Goal: Task Accomplishment & Management: Manage account settings

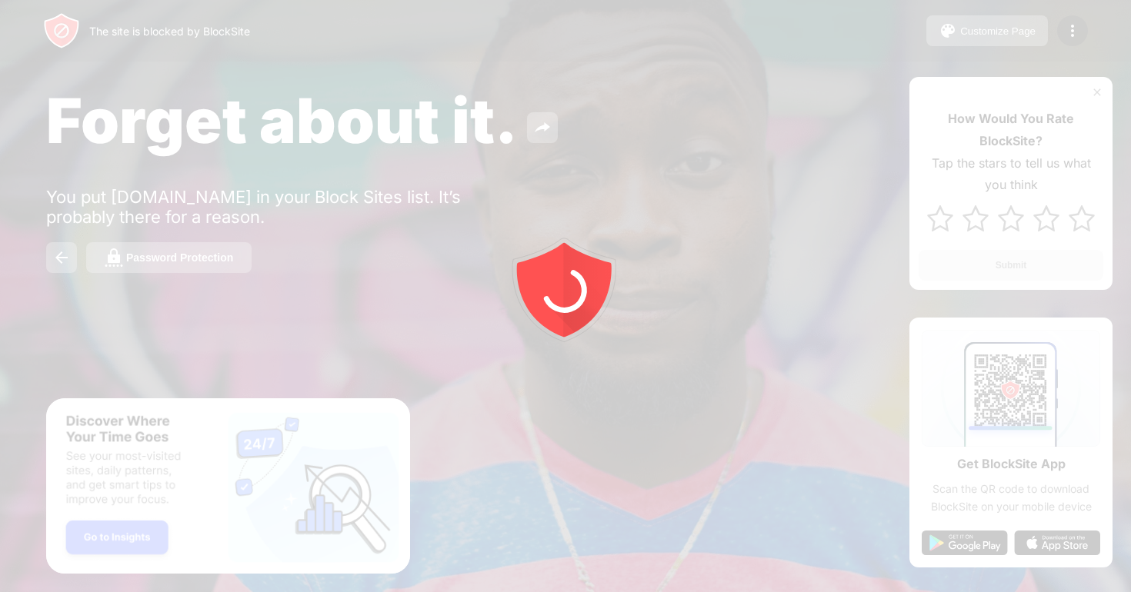
click at [1070, 34] on div at bounding box center [565, 296] width 1131 height 592
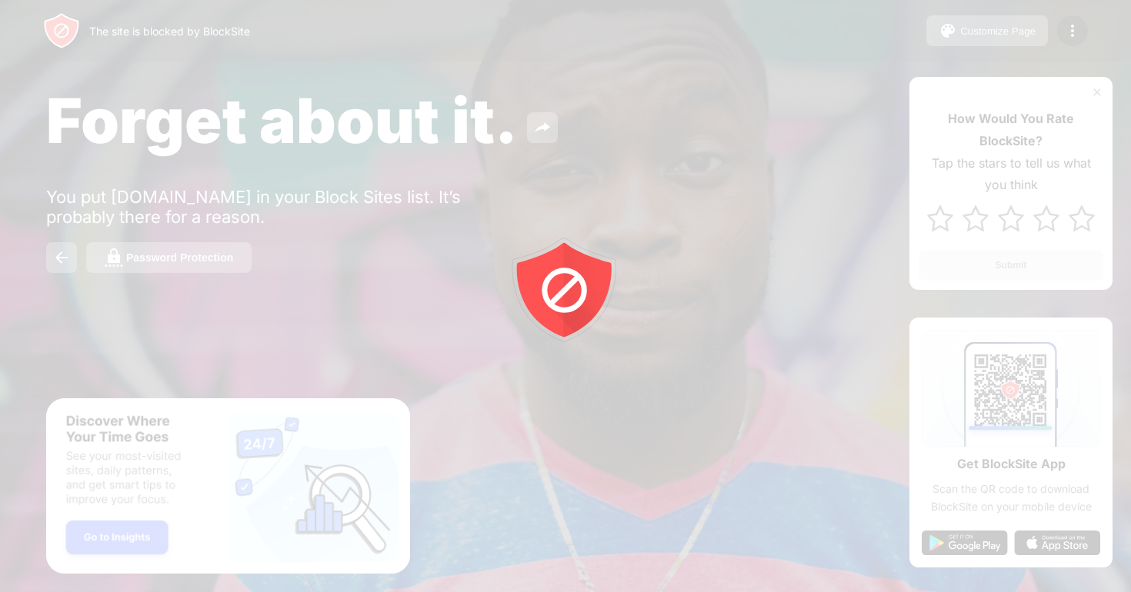
click at [1070, 34] on img at bounding box center [1072, 31] width 18 height 18
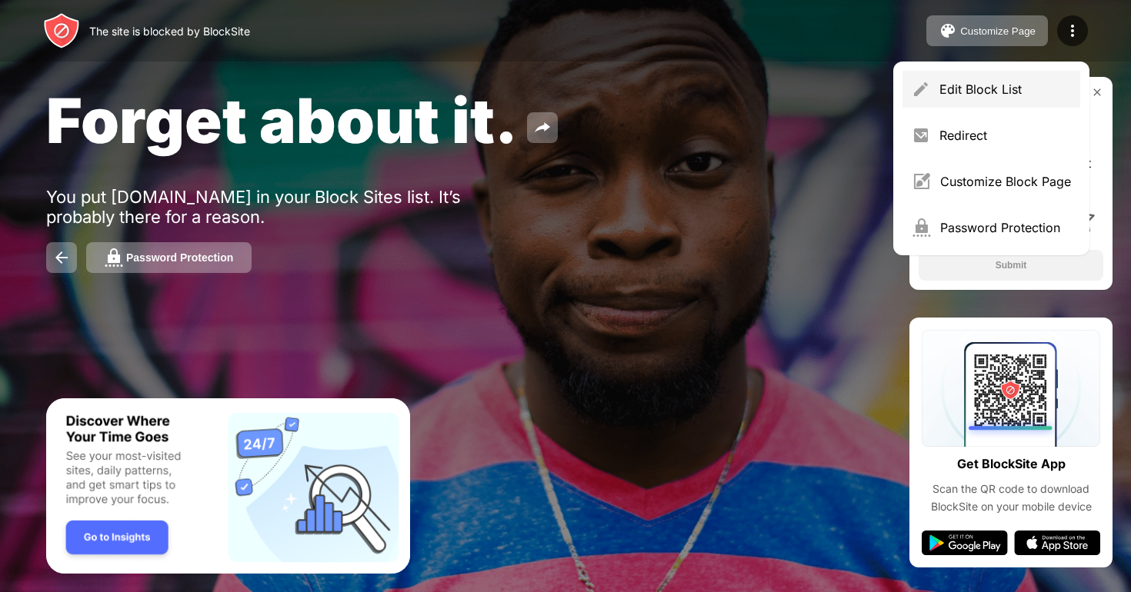
click at [987, 74] on div "Edit Block List" at bounding box center [991, 89] width 178 height 37
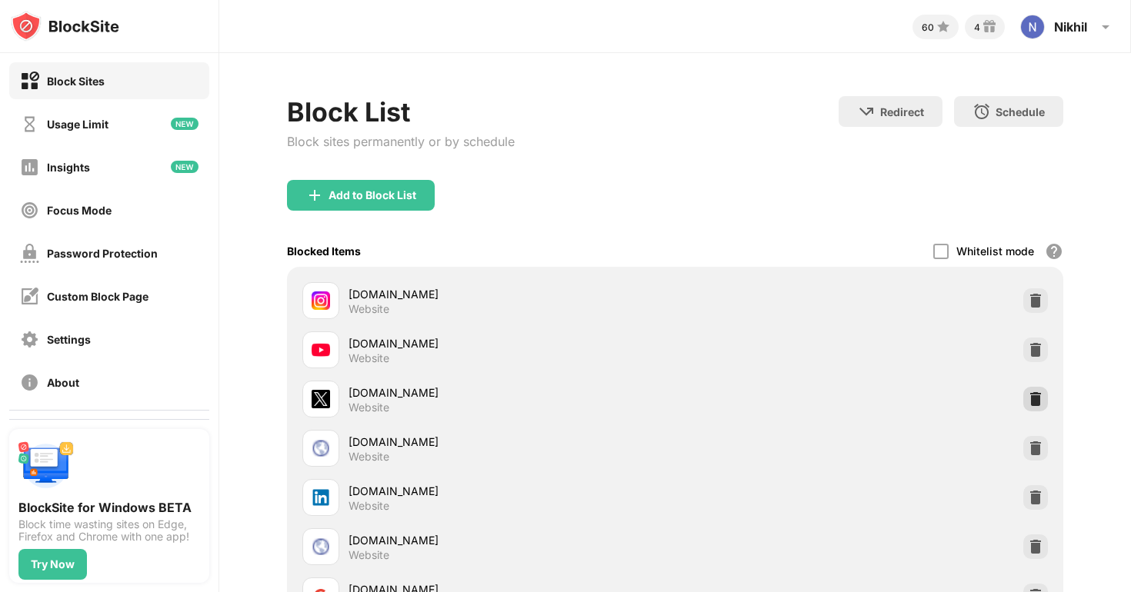
click at [1038, 395] on img at bounding box center [1035, 398] width 15 height 15
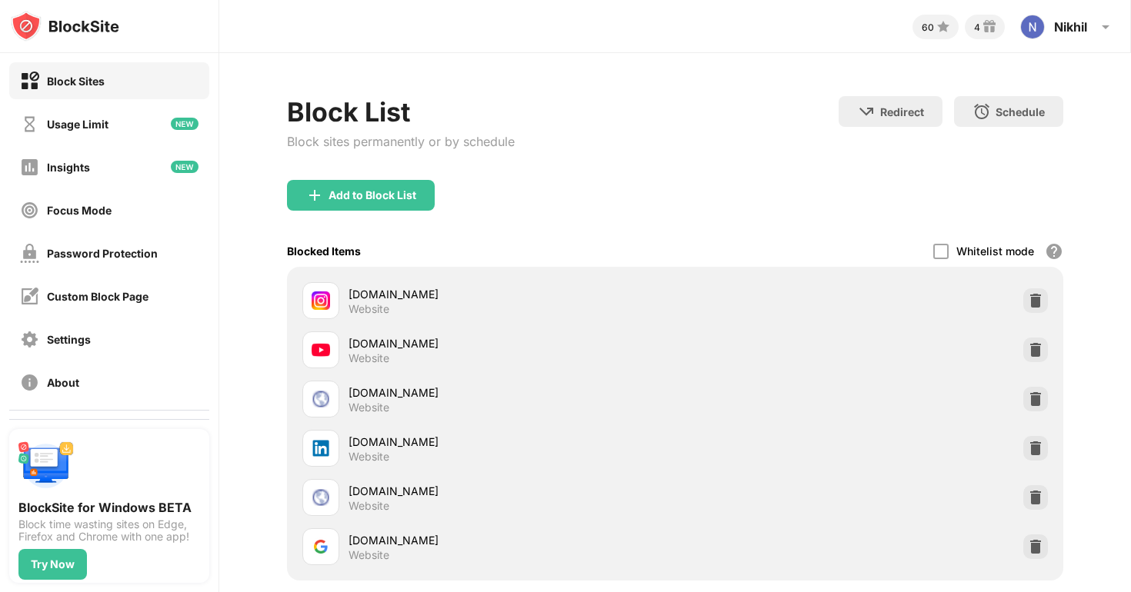
scroll to position [108, 0]
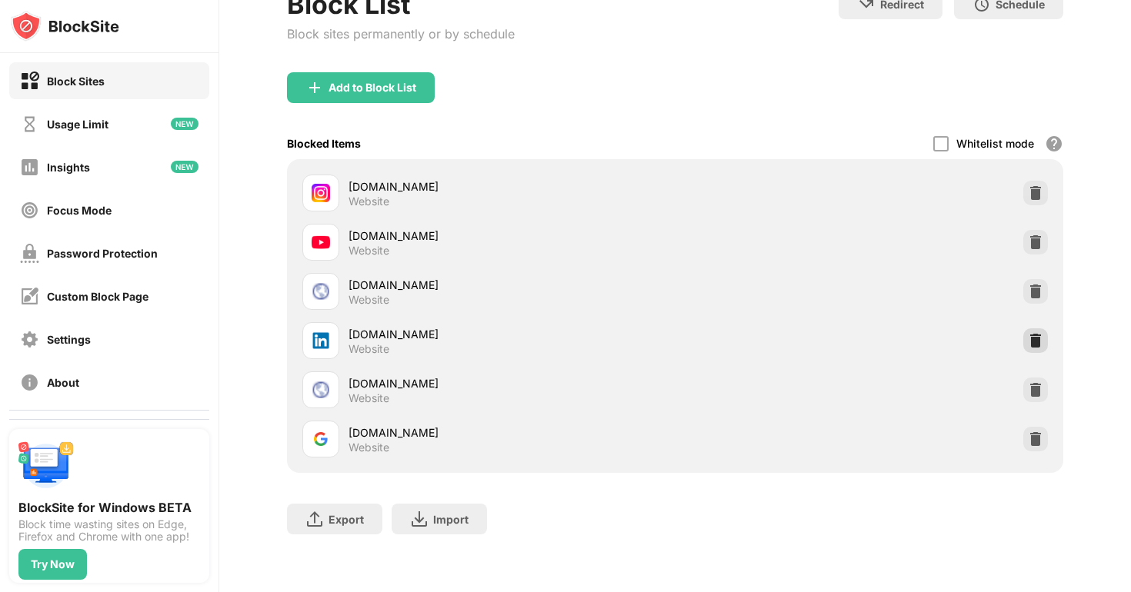
click at [1036, 338] on img at bounding box center [1035, 340] width 15 height 15
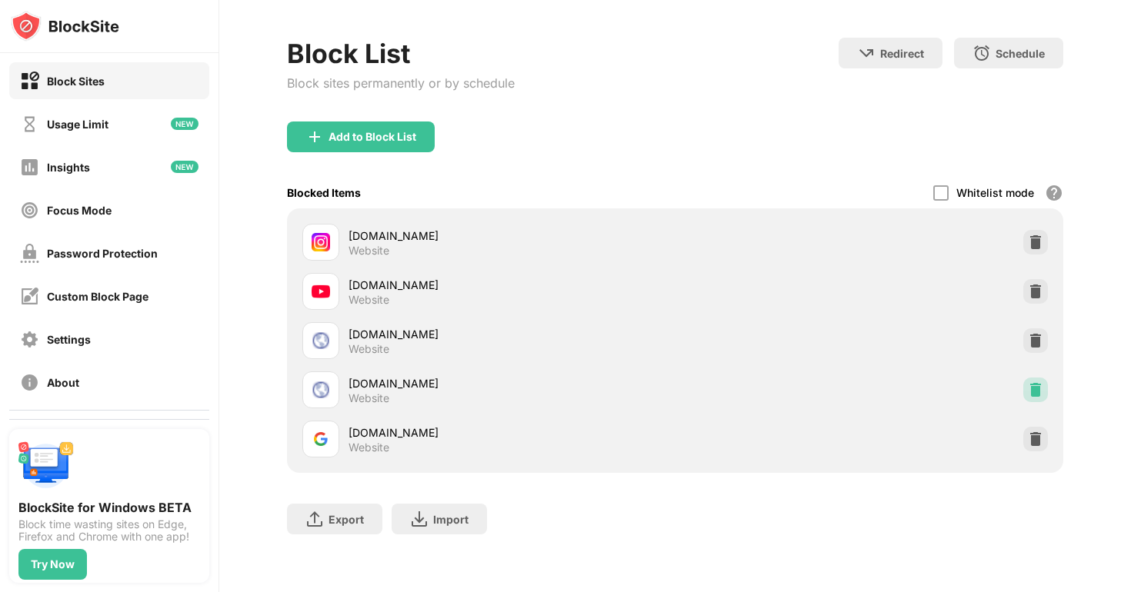
click at [1037, 394] on img at bounding box center [1035, 389] width 15 height 15
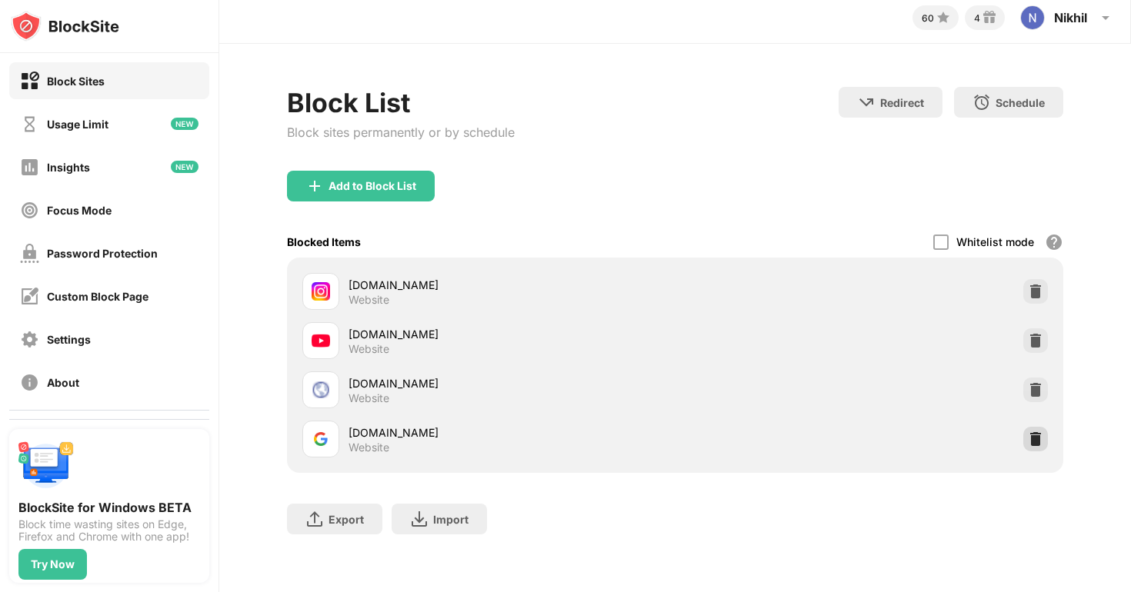
click at [1031, 437] on img at bounding box center [1035, 438] width 15 height 15
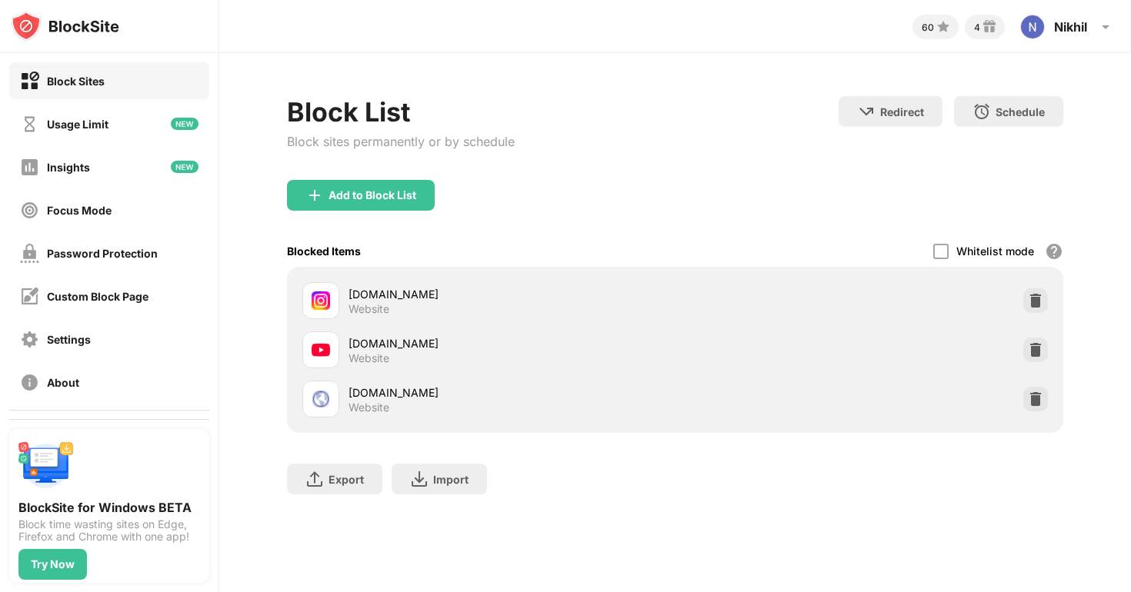
scroll to position [0, 0]
click at [582, 75] on div "Block List Block sites permanently or by schedule Redirect Choose a site to be …" at bounding box center [674, 303] width 911 height 500
click at [1037, 298] on img at bounding box center [1035, 300] width 15 height 15
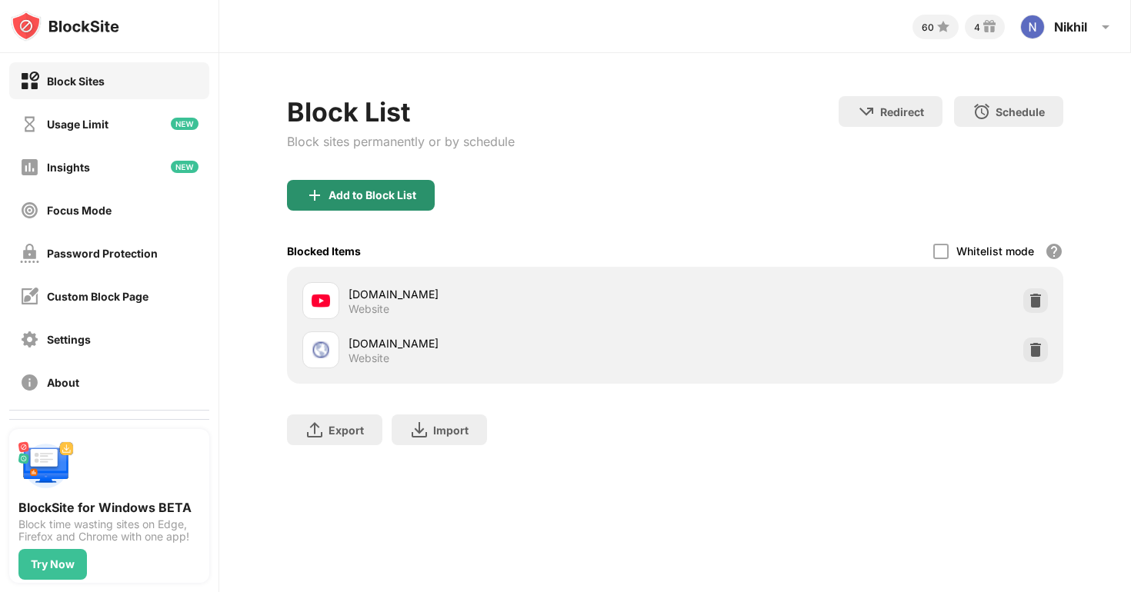
click at [381, 195] on div "Add to Block List" at bounding box center [372, 195] width 88 height 12
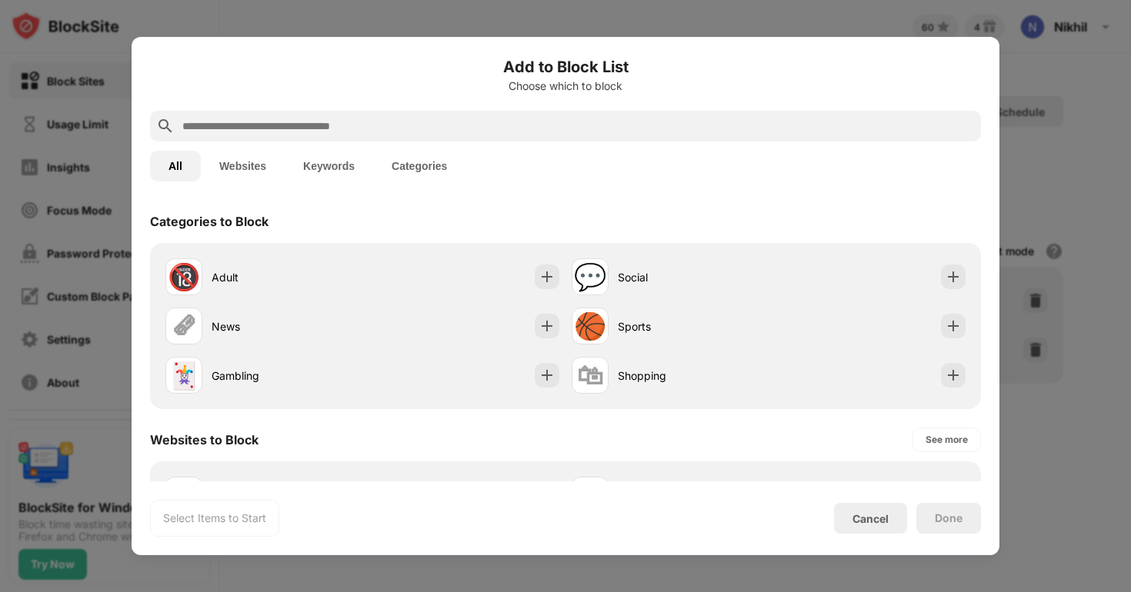
click at [286, 124] on input "text" at bounding box center [578, 126] width 794 height 18
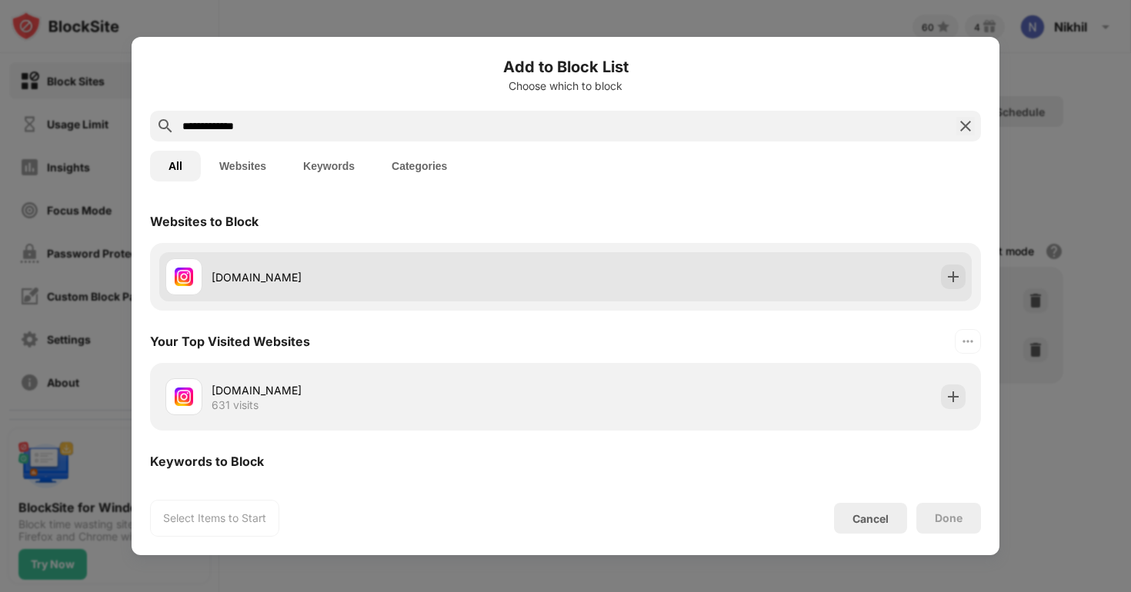
type input "**********"
click at [222, 278] on div "[DOMAIN_NAME]" at bounding box center [389, 277] width 354 height 16
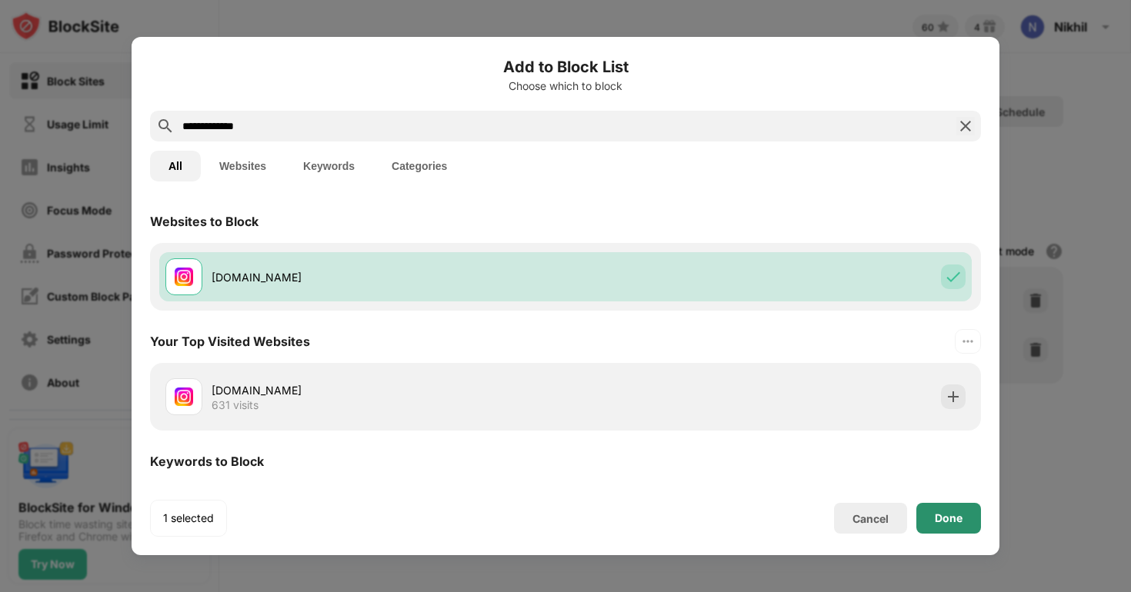
click at [927, 518] on div "Done" at bounding box center [948, 518] width 65 height 31
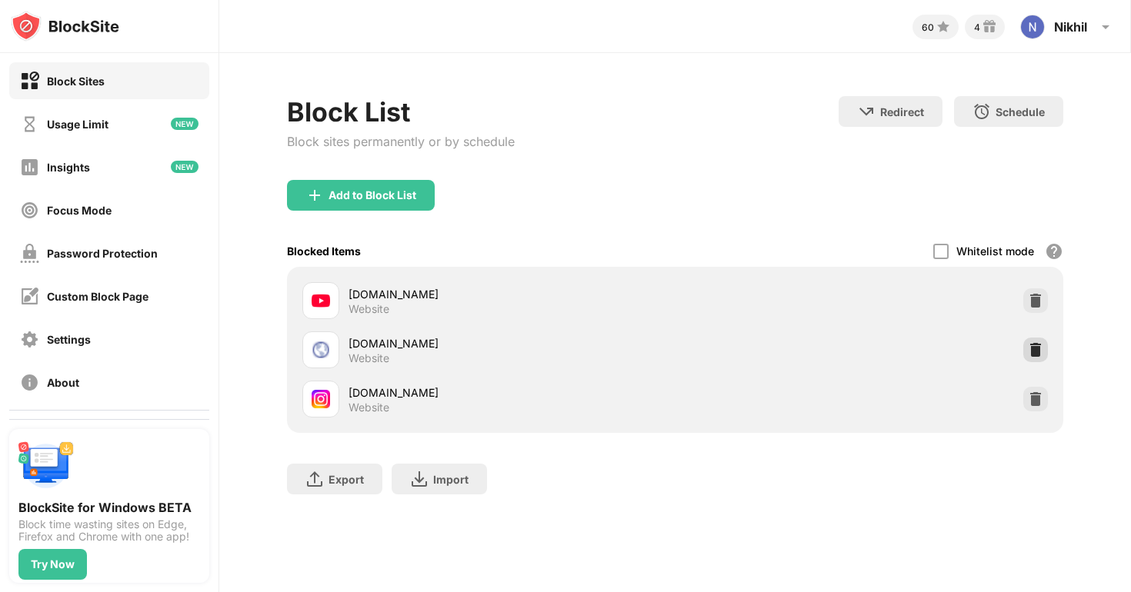
click at [1038, 349] on img at bounding box center [1035, 349] width 15 height 15
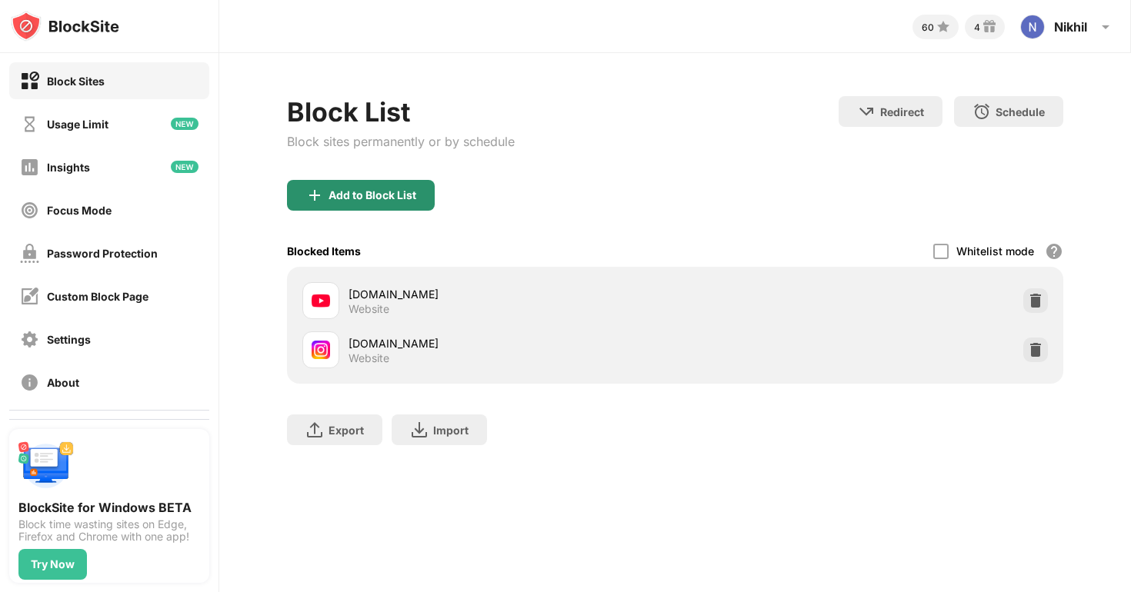
click at [388, 199] on div "Add to Block List" at bounding box center [372, 195] width 88 height 12
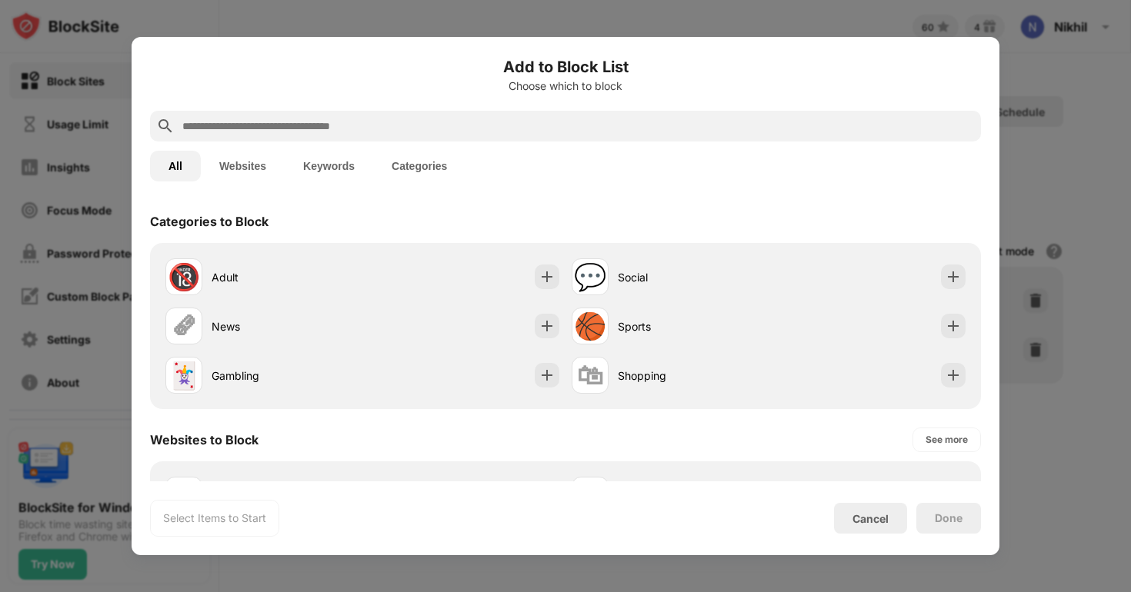
click at [323, 120] on input "text" at bounding box center [578, 126] width 794 height 18
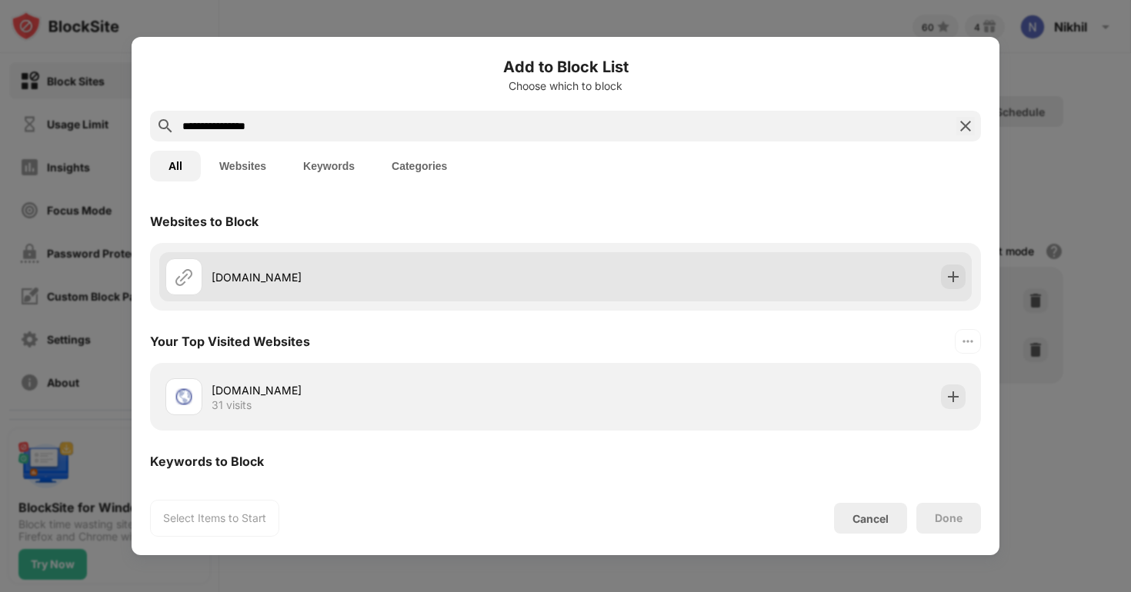
type input "**********"
click at [311, 265] on div "[DOMAIN_NAME]" at bounding box center [365, 276] width 400 height 37
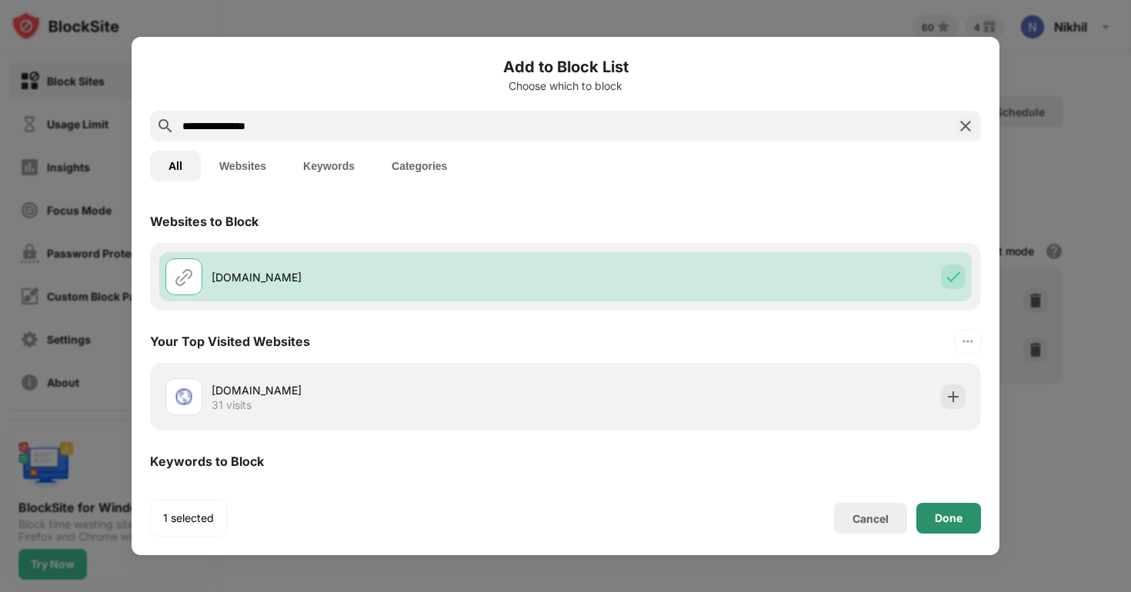
click at [949, 519] on div "Done" at bounding box center [948, 518] width 28 height 12
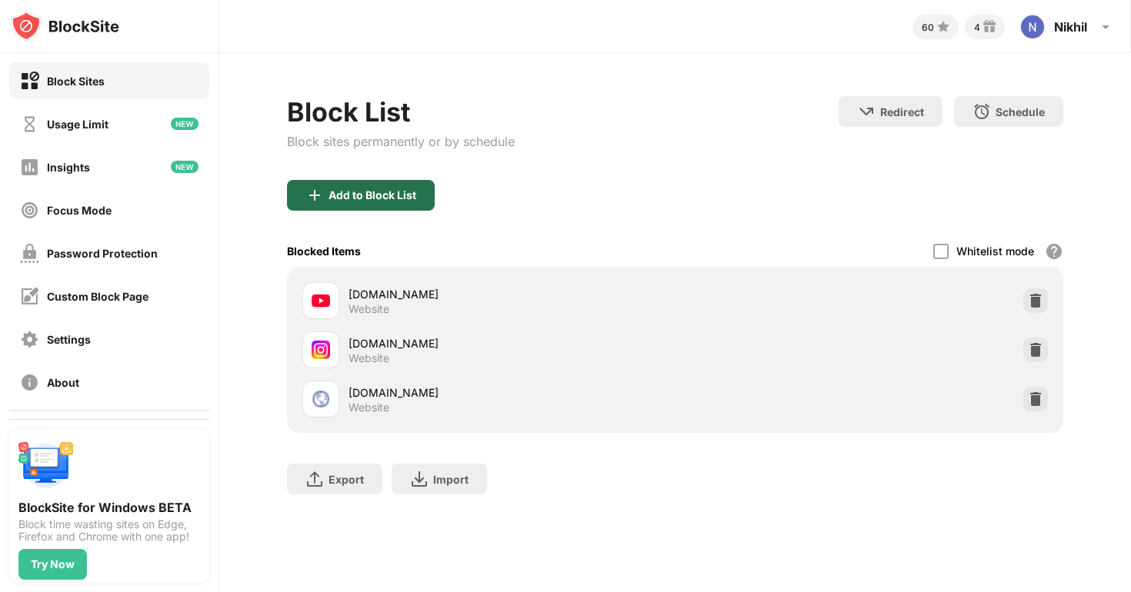
click at [325, 206] on div "Add to Block List" at bounding box center [361, 195] width 148 height 31
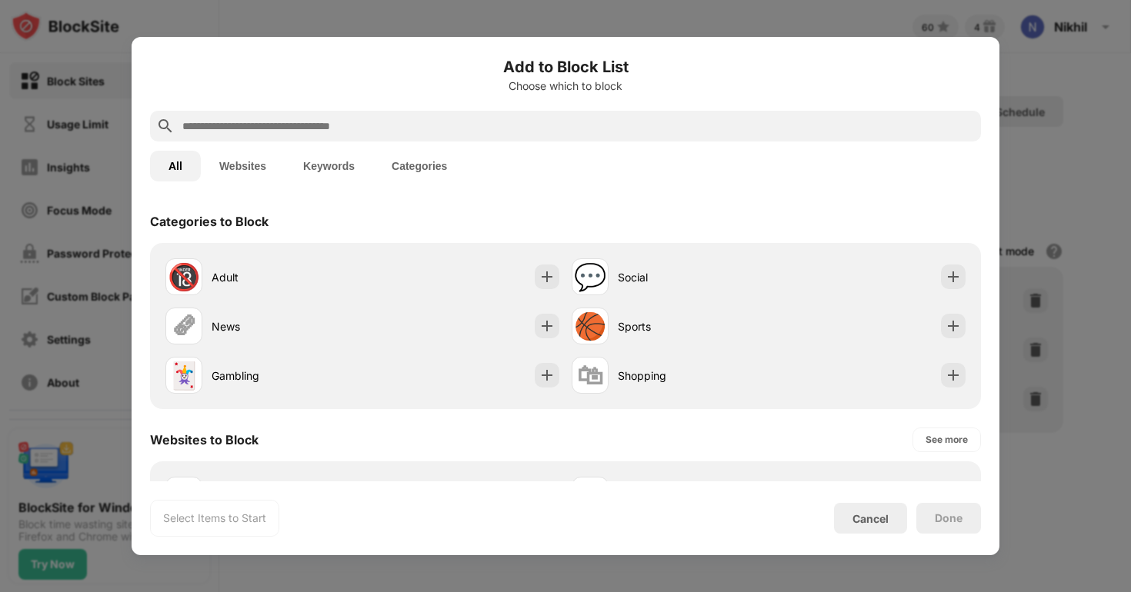
click at [293, 127] on input "text" at bounding box center [578, 126] width 794 height 18
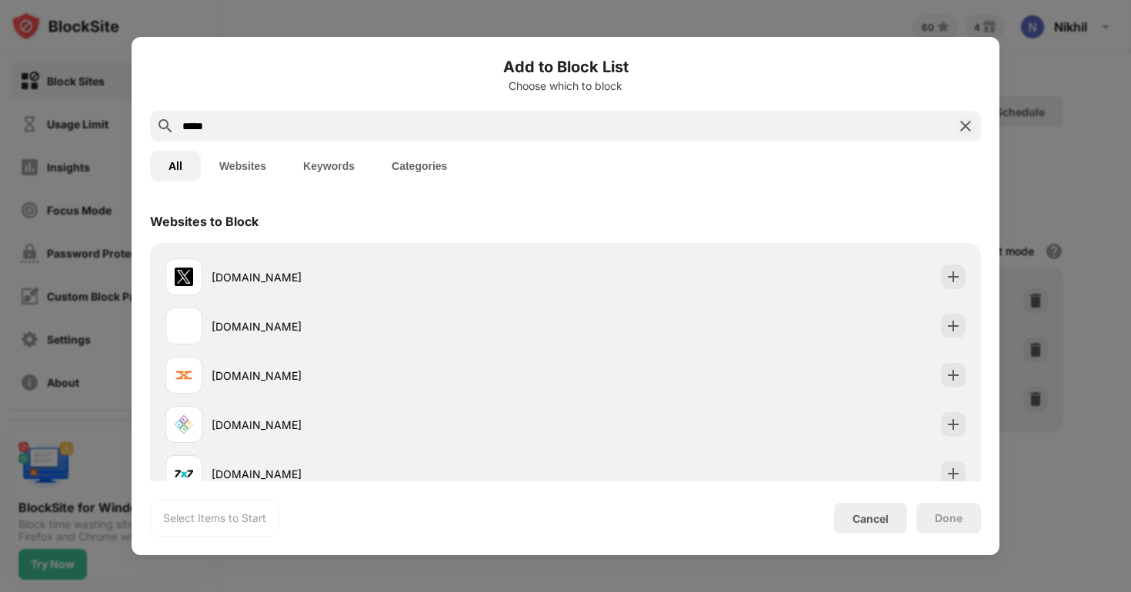
type input "*****"
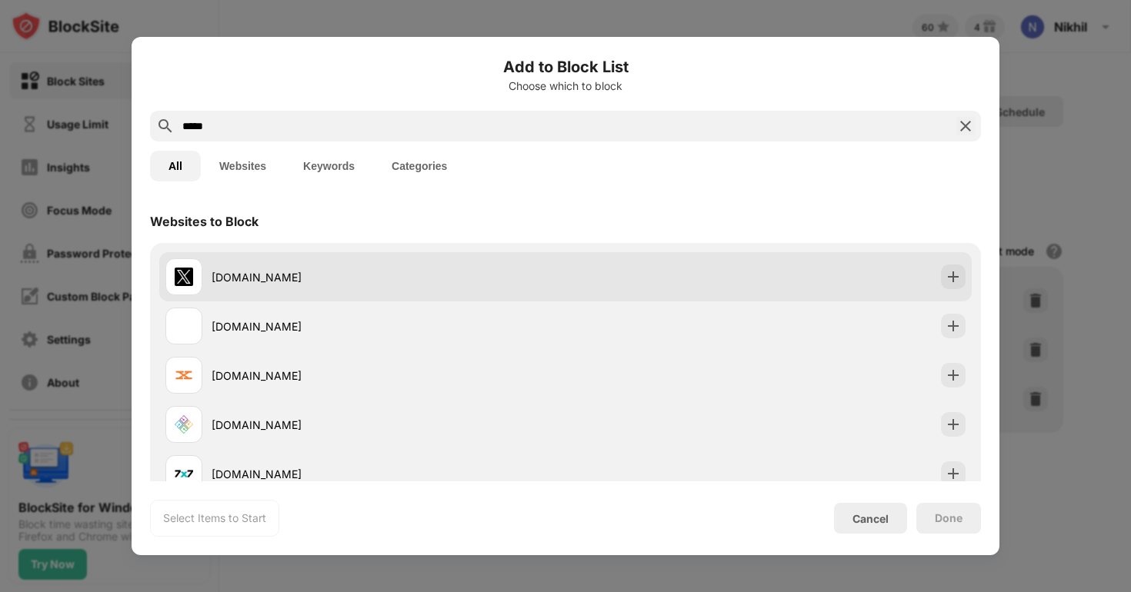
click at [297, 265] on div "[DOMAIN_NAME]" at bounding box center [365, 276] width 400 height 37
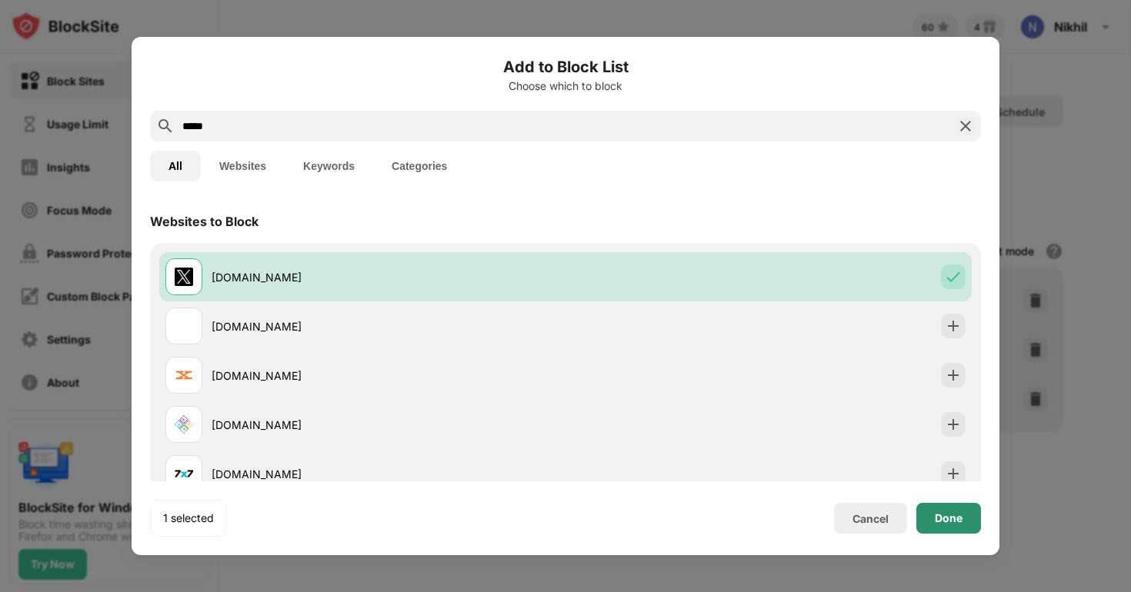
click at [924, 515] on div "Done" at bounding box center [948, 518] width 65 height 31
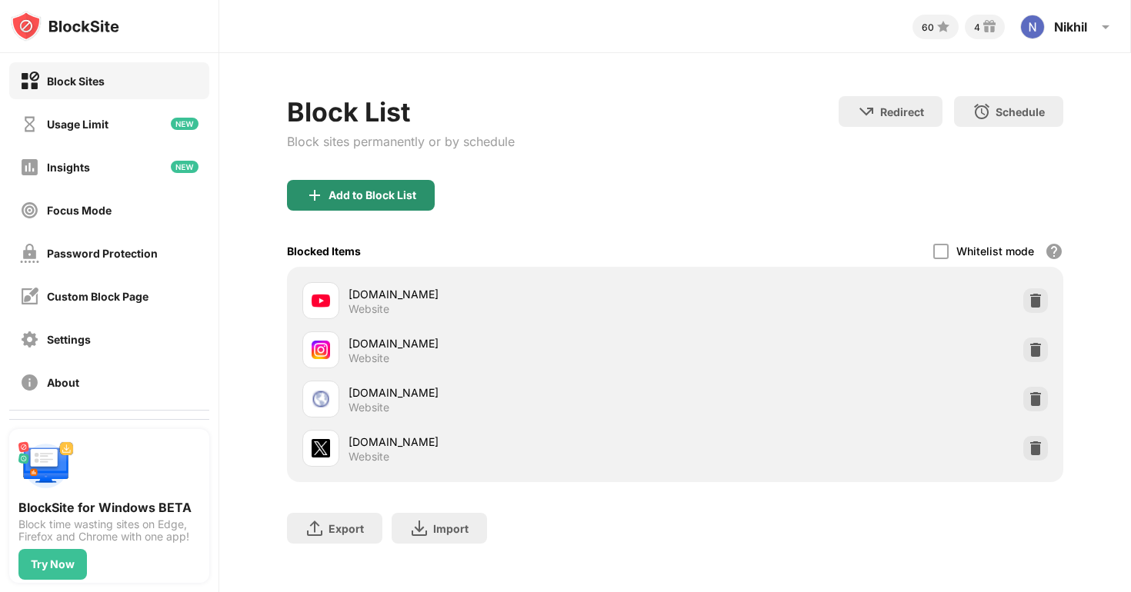
click at [356, 198] on div "Add to Block List" at bounding box center [372, 195] width 88 height 12
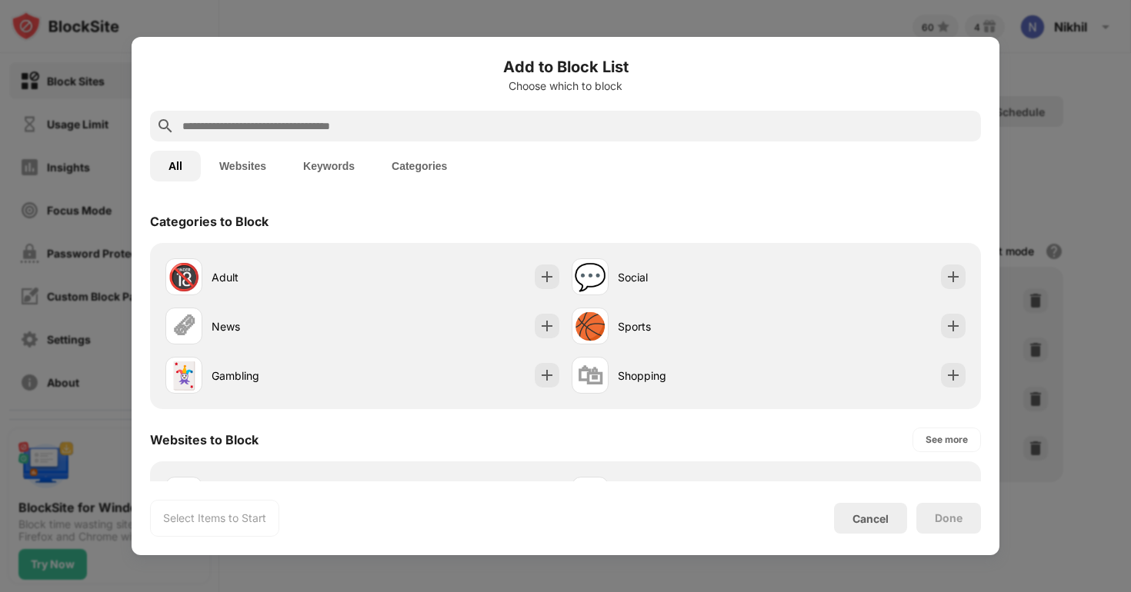
click at [247, 124] on input "text" at bounding box center [578, 126] width 794 height 18
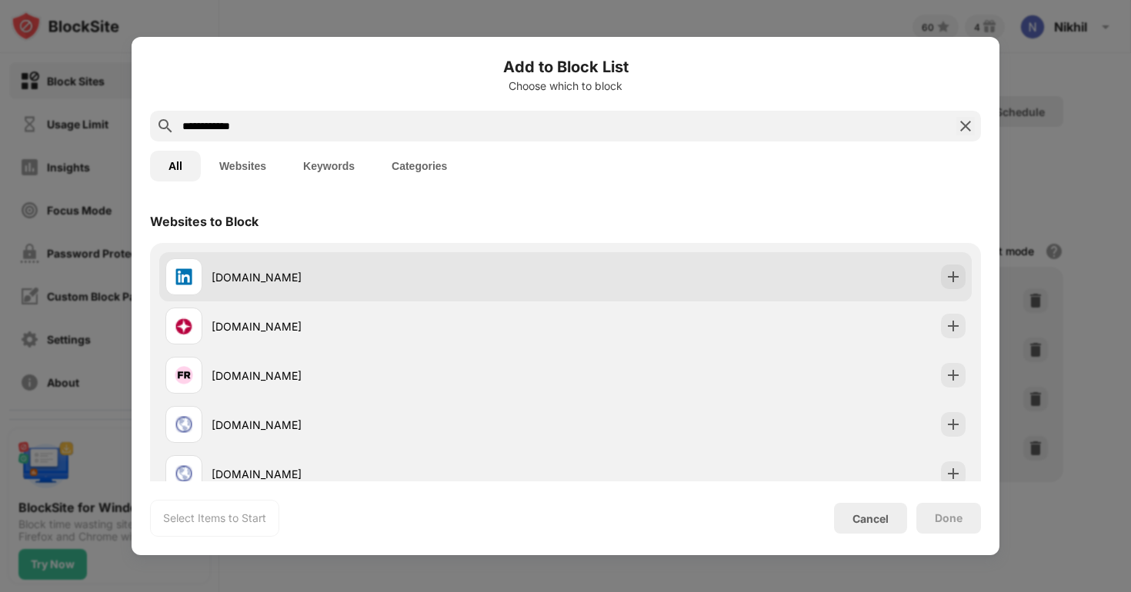
type input "**********"
click at [256, 258] on div "[DOMAIN_NAME]" at bounding box center [365, 276] width 400 height 37
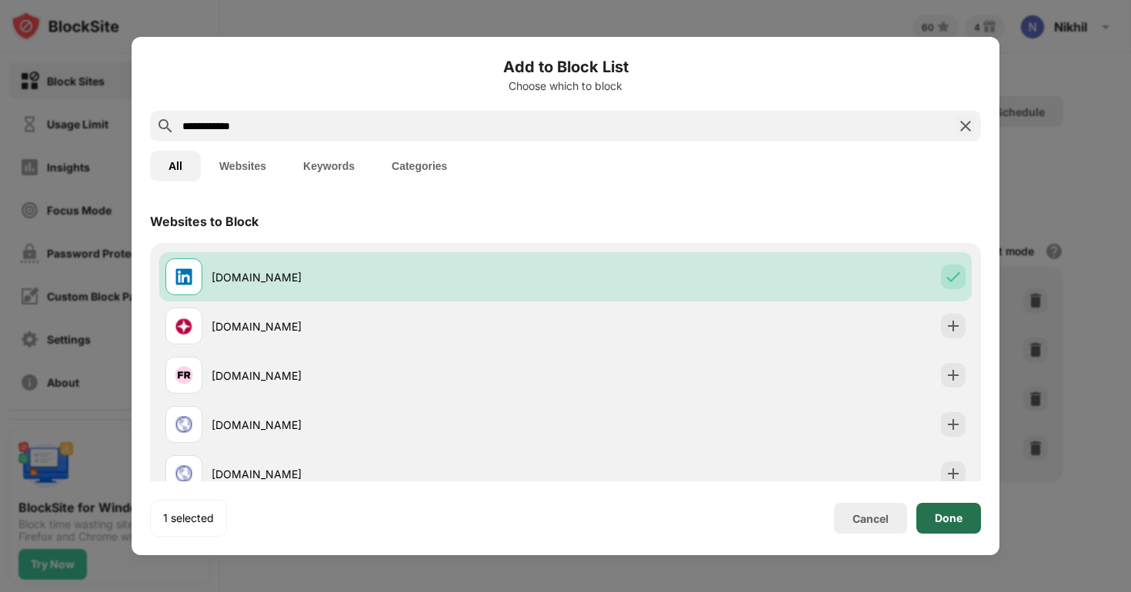
click at [974, 527] on div "Done" at bounding box center [948, 518] width 65 height 31
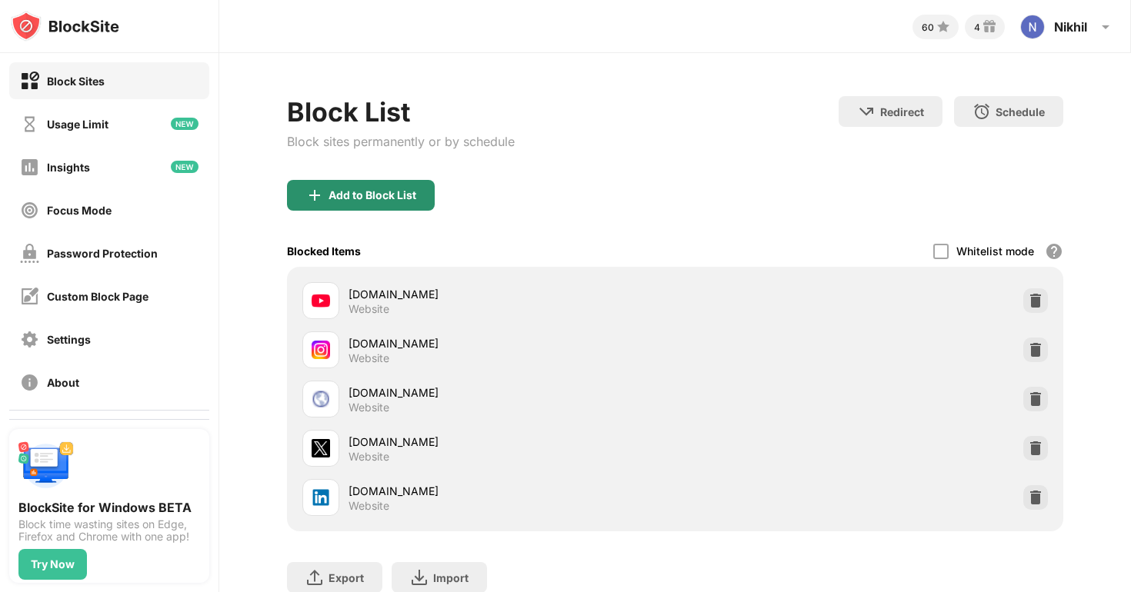
click at [397, 195] on div "Add to Block List" at bounding box center [372, 195] width 88 height 12
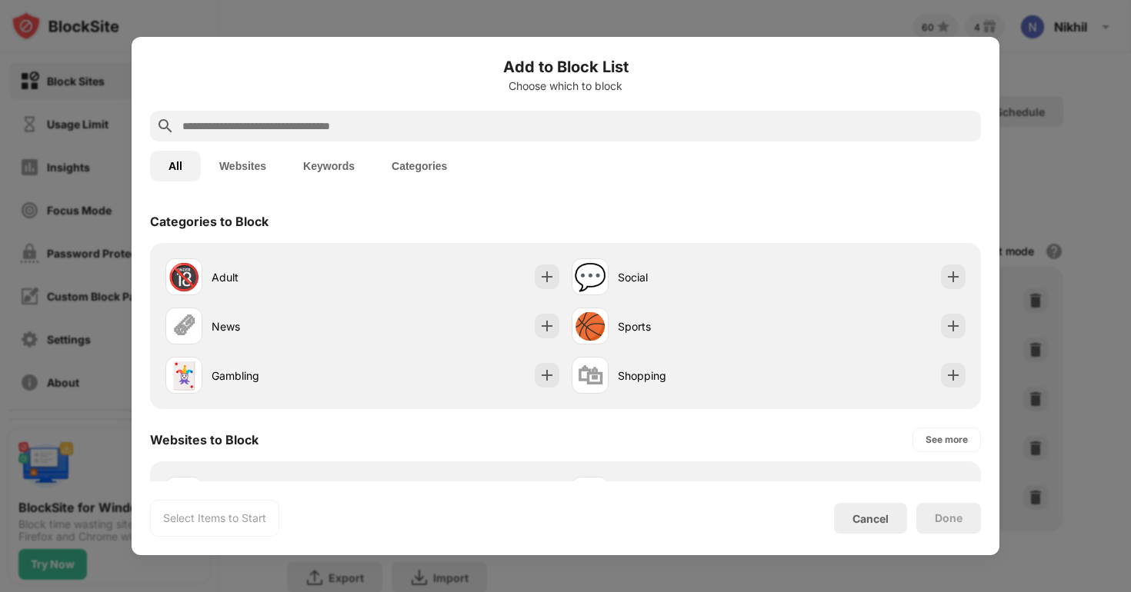
click at [311, 133] on input "text" at bounding box center [578, 126] width 794 height 18
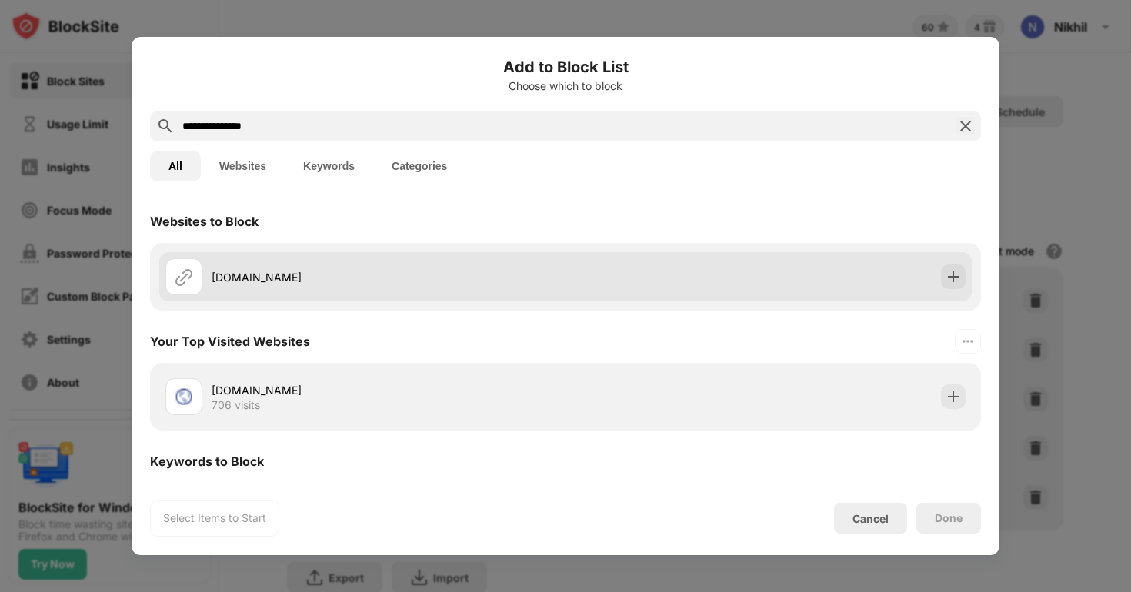
type input "**********"
click at [311, 260] on div "[DOMAIN_NAME]" at bounding box center [365, 276] width 400 height 37
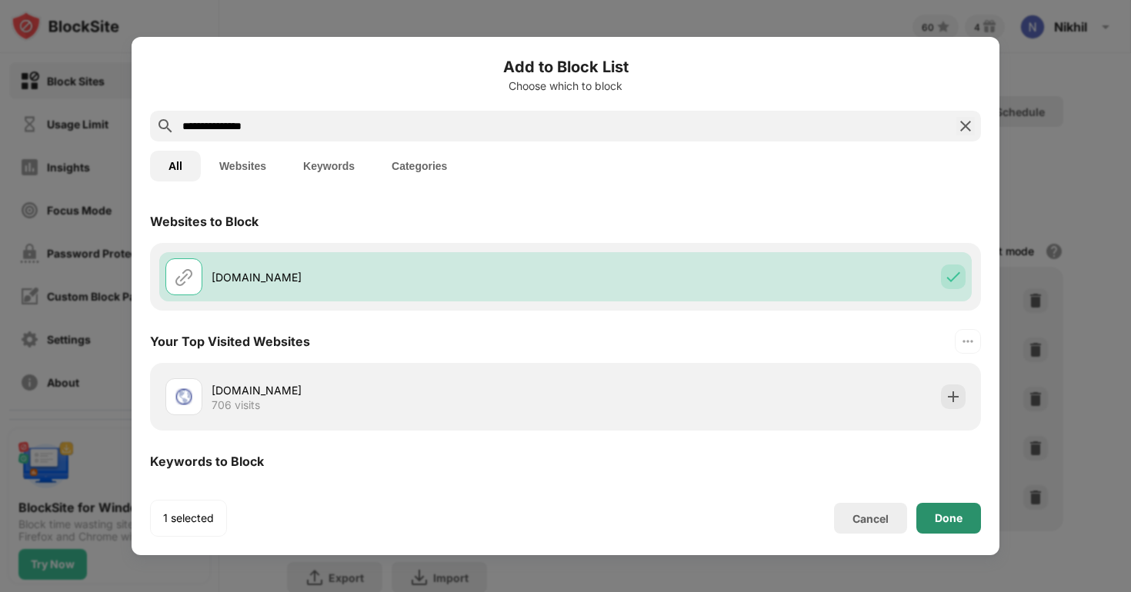
click at [939, 529] on div "Done" at bounding box center [948, 518] width 65 height 31
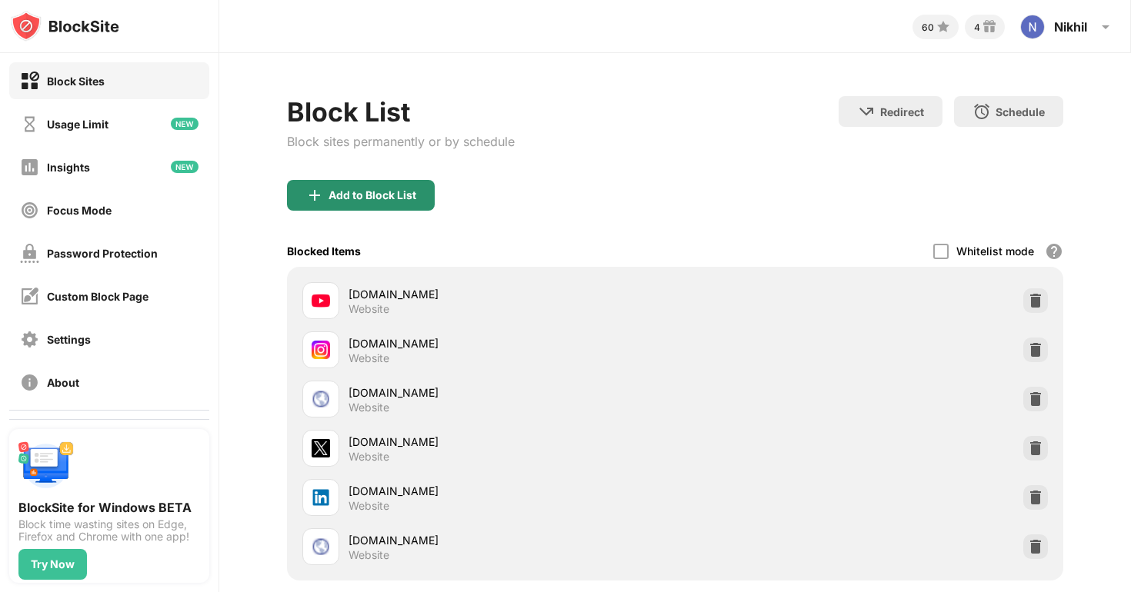
click at [306, 192] on img at bounding box center [314, 195] width 18 height 18
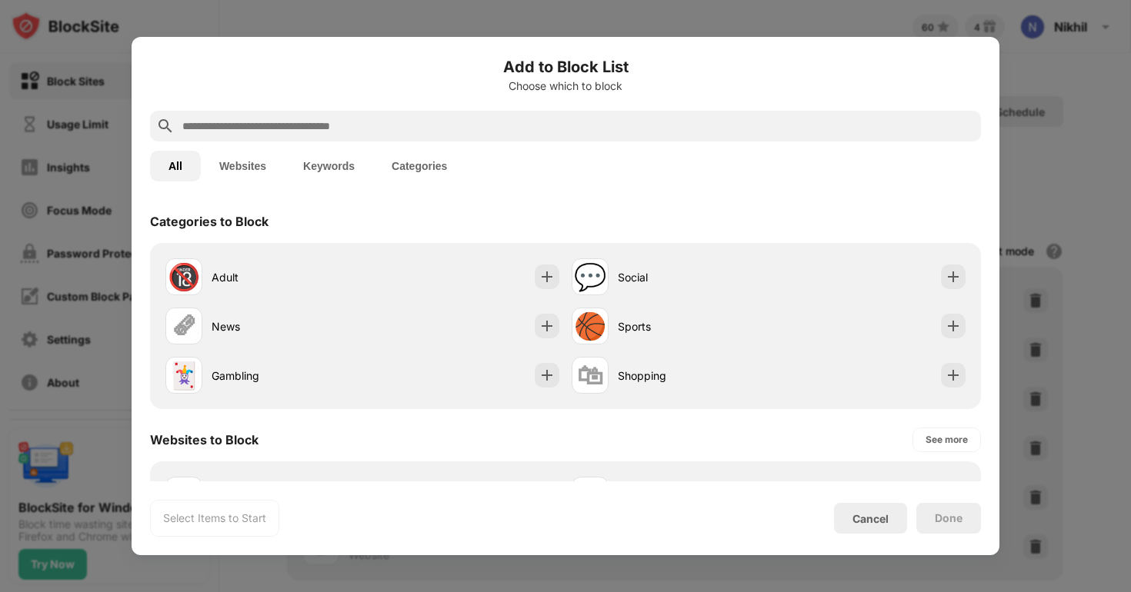
click at [287, 129] on input "text" at bounding box center [578, 126] width 794 height 18
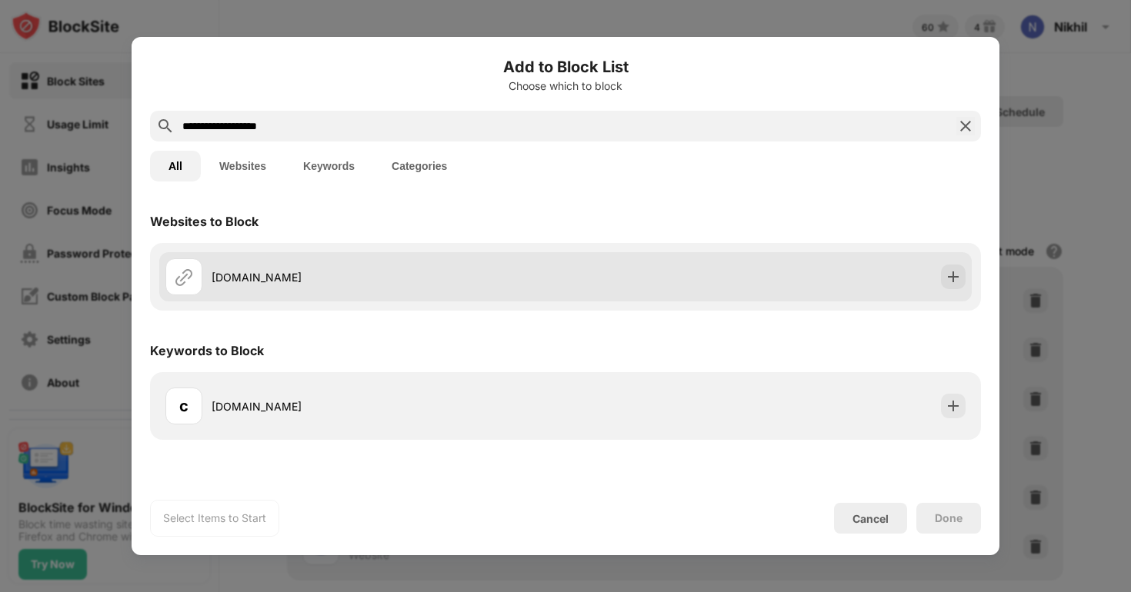
type input "**********"
click at [311, 284] on div "[DOMAIN_NAME]" at bounding box center [389, 277] width 354 height 16
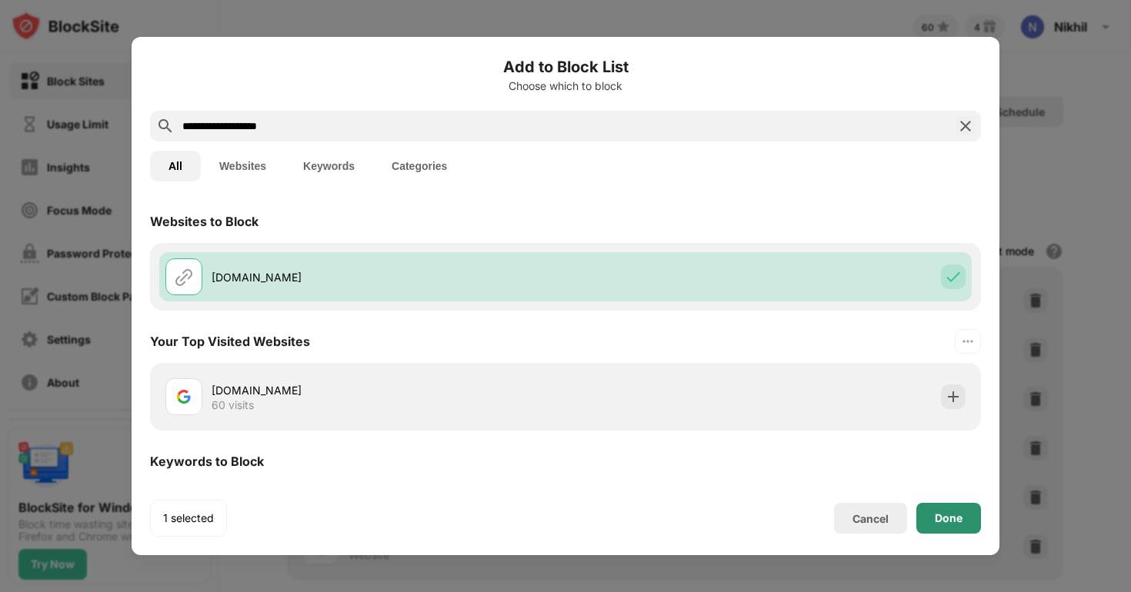
click at [938, 510] on div "Done" at bounding box center [948, 518] width 65 height 31
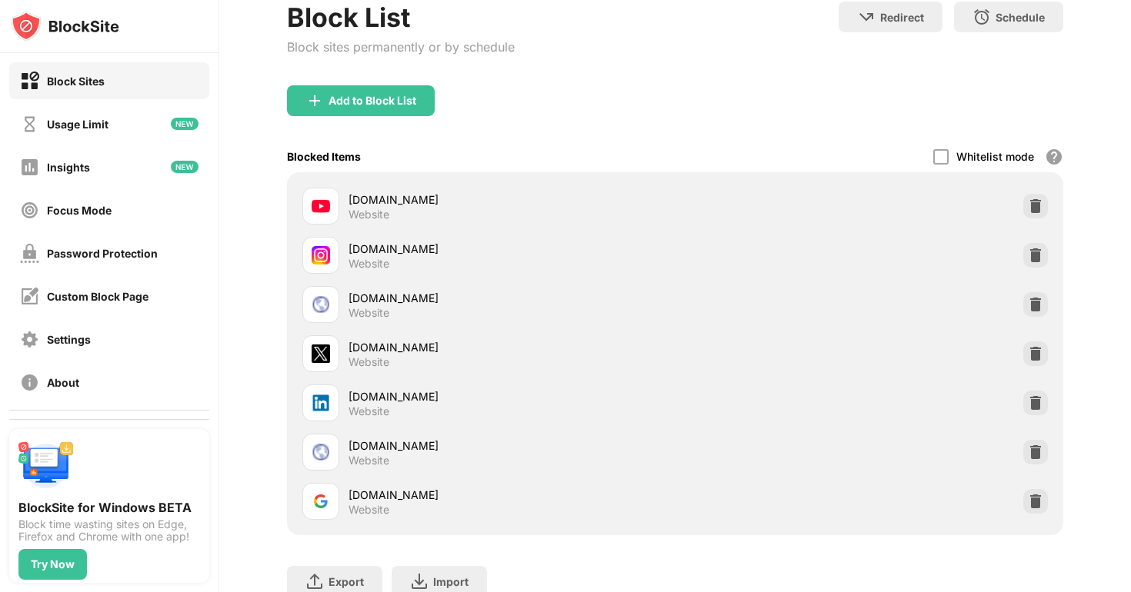
scroll to position [157, 0]
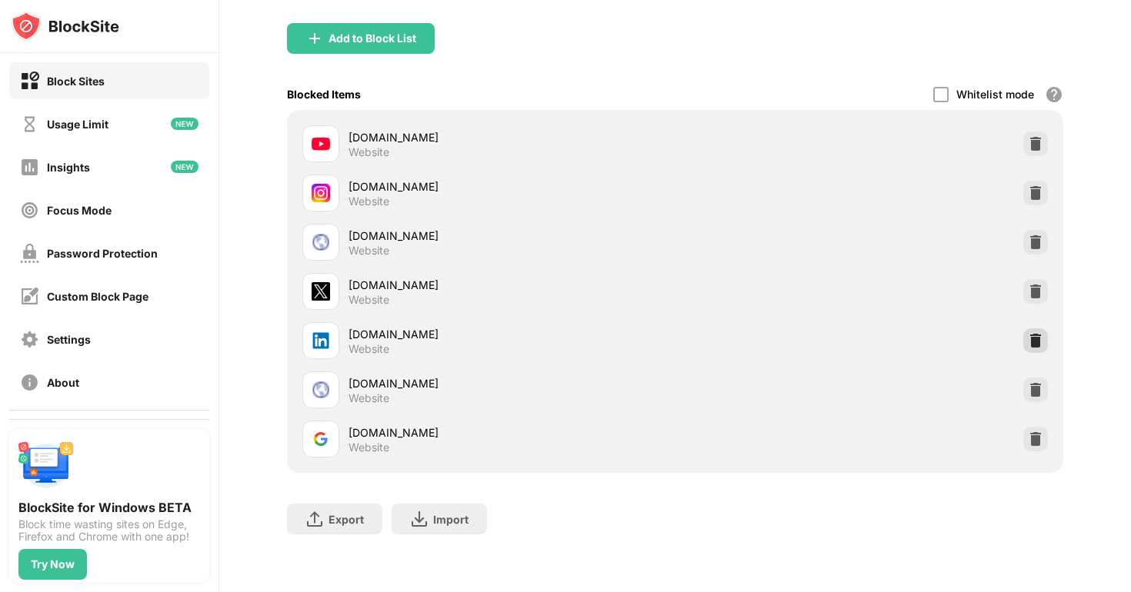
click at [1041, 334] on img at bounding box center [1035, 340] width 15 height 15
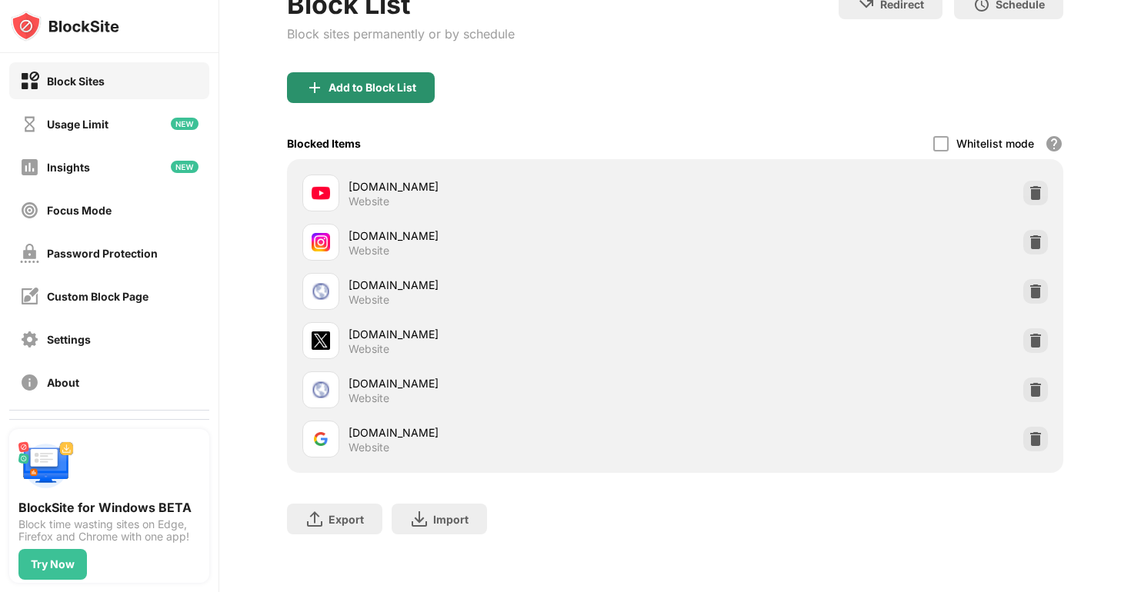
click at [411, 86] on div "Add to Block List" at bounding box center [372, 88] width 88 height 12
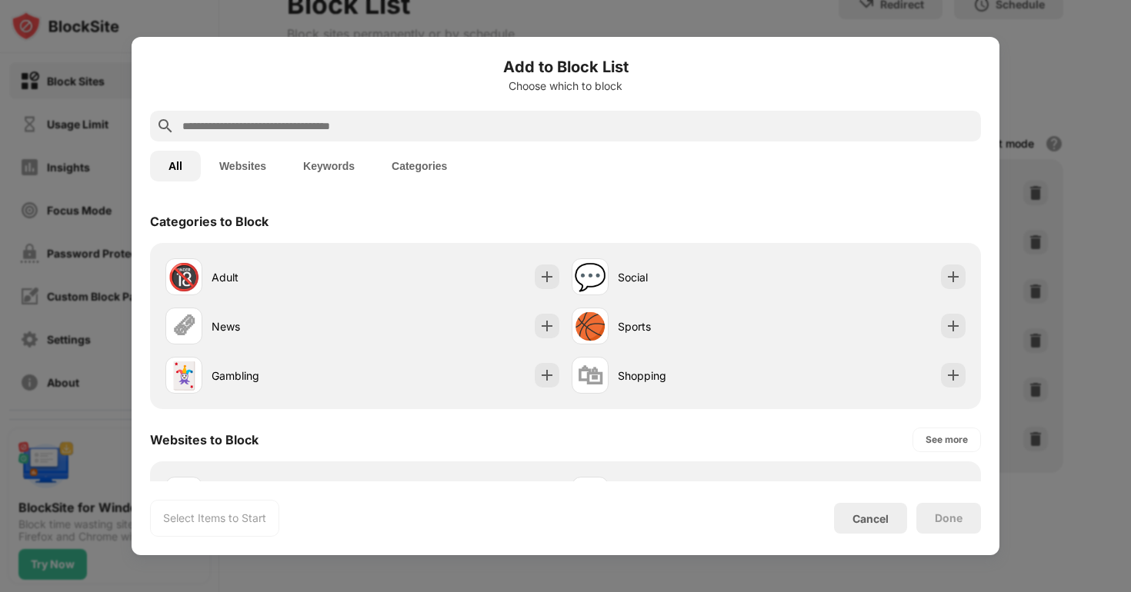
click at [292, 139] on div at bounding box center [565, 126] width 831 height 31
click at [267, 133] on input "text" at bounding box center [578, 126] width 794 height 18
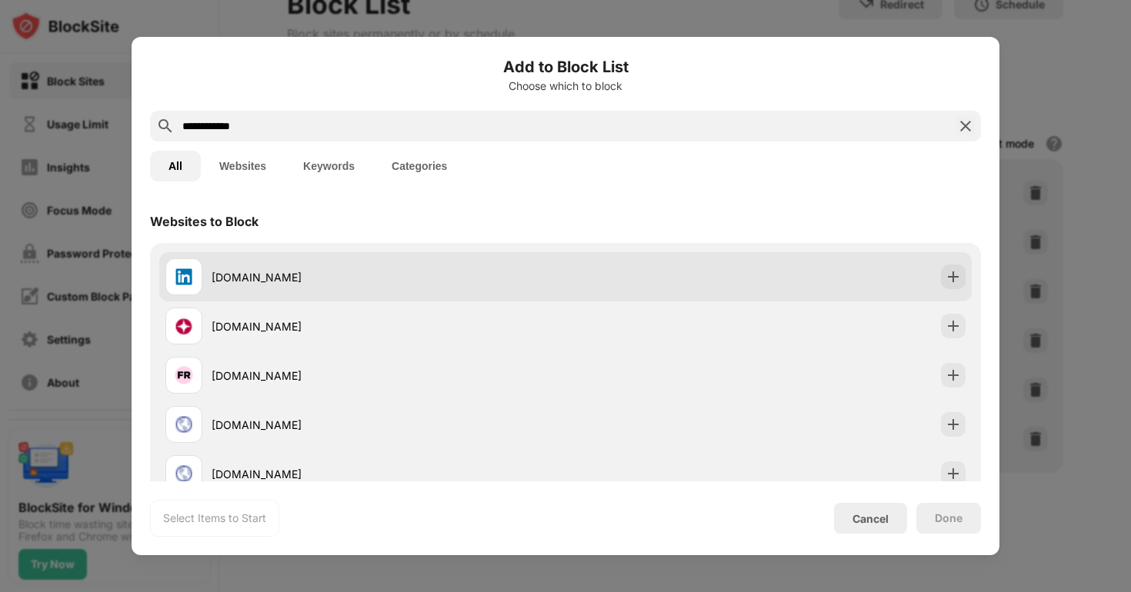
type input "**********"
click at [253, 253] on div "[DOMAIN_NAME]" at bounding box center [565, 276] width 812 height 49
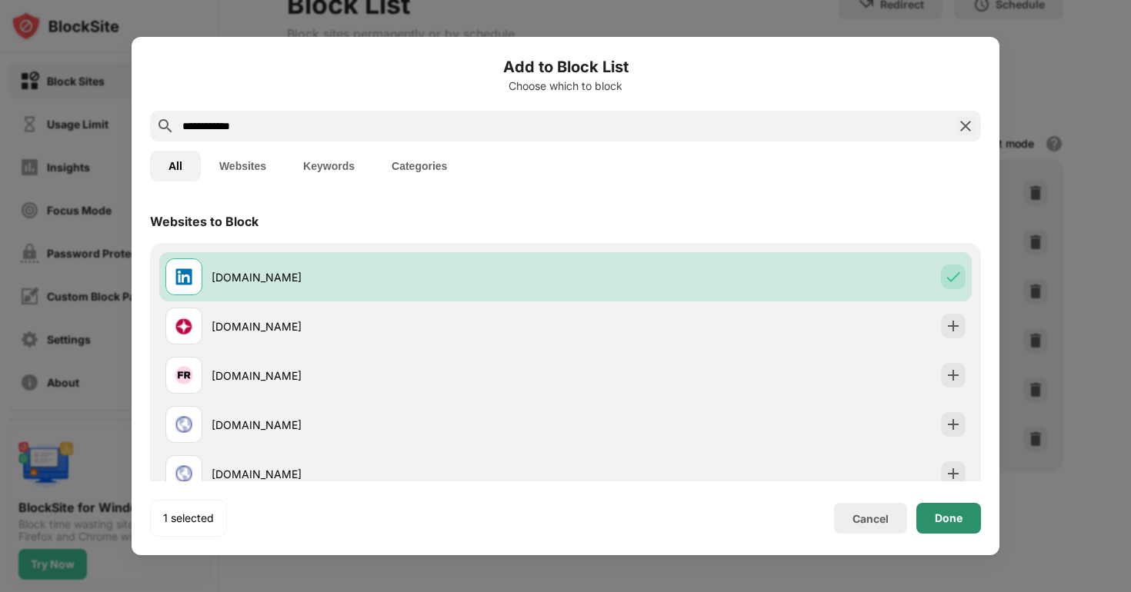
click at [931, 523] on div "Done" at bounding box center [948, 518] width 65 height 31
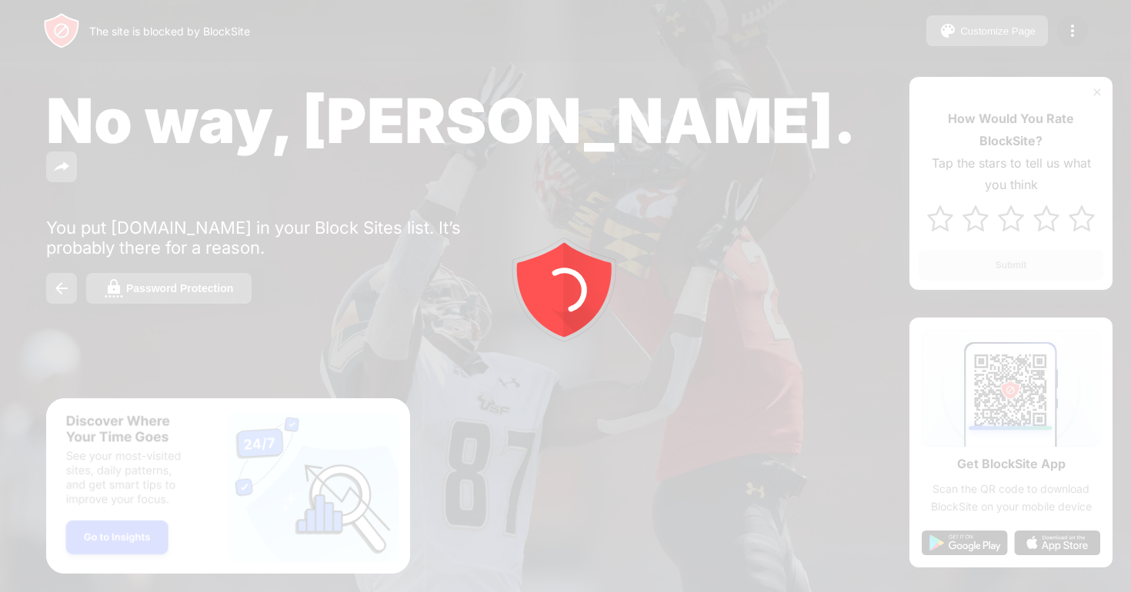
click at [1065, 32] on div at bounding box center [565, 296] width 1131 height 592
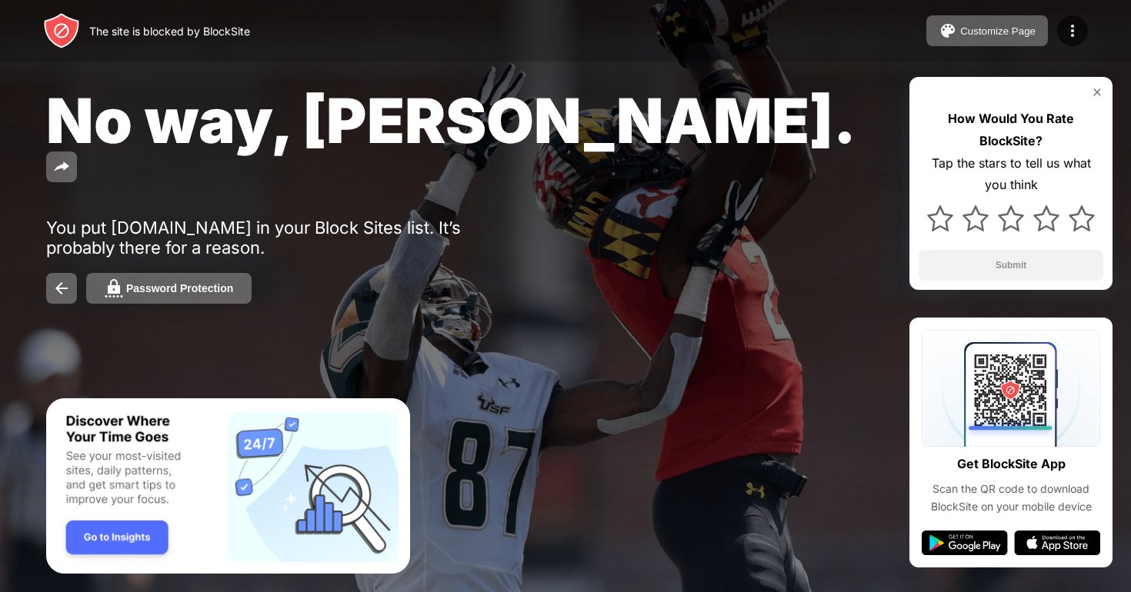
click at [1065, 32] on img at bounding box center [1072, 31] width 18 height 18
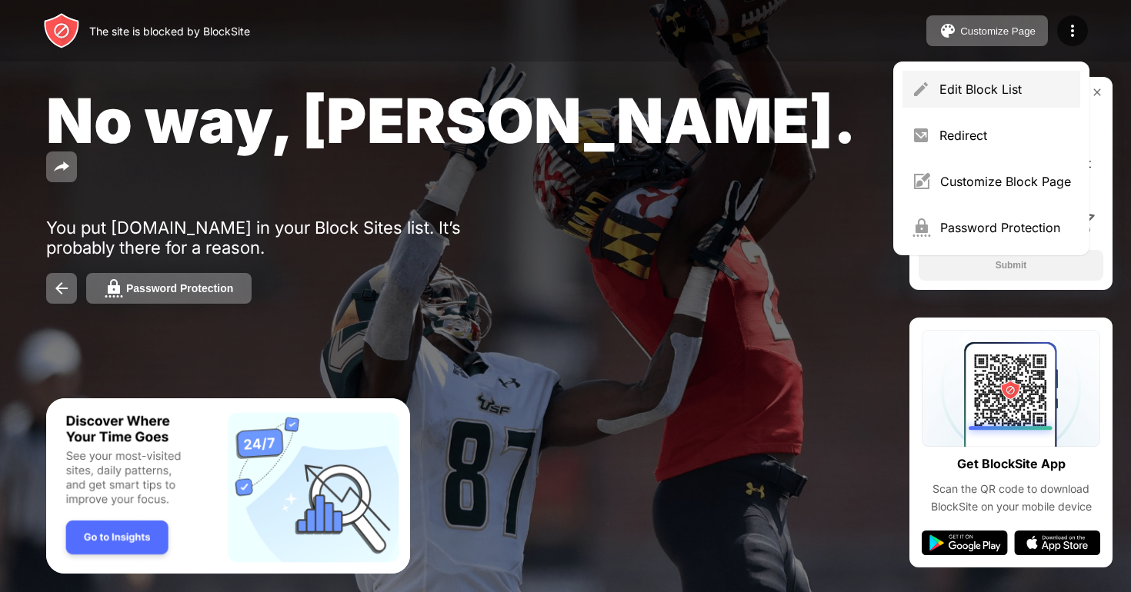
click at [981, 82] on div "Edit Block List" at bounding box center [1005, 89] width 132 height 15
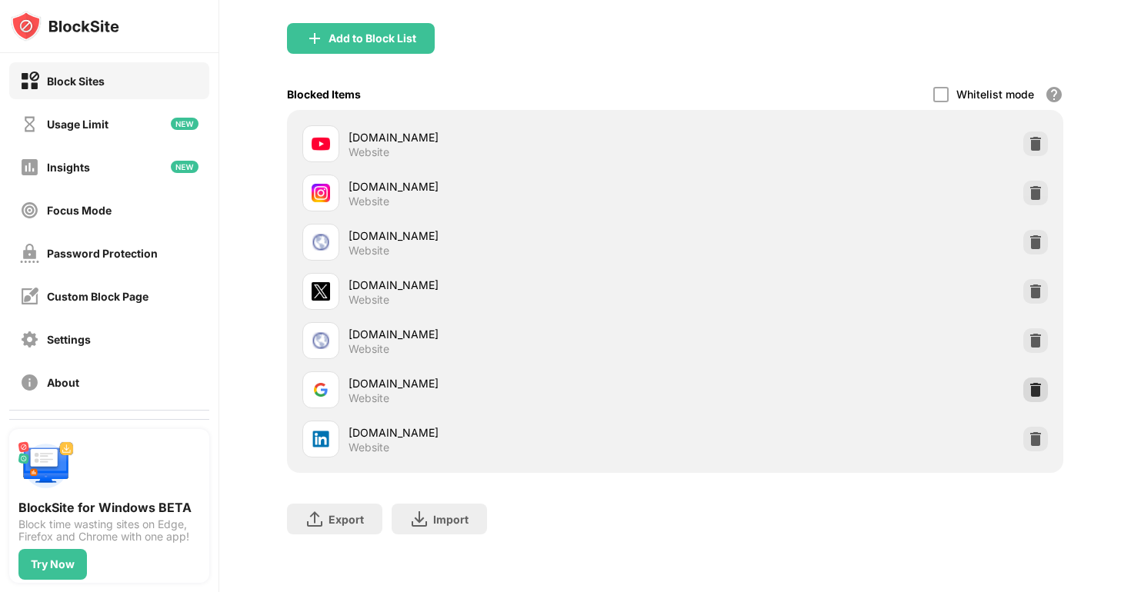
click at [1038, 382] on img at bounding box center [1035, 389] width 15 height 15
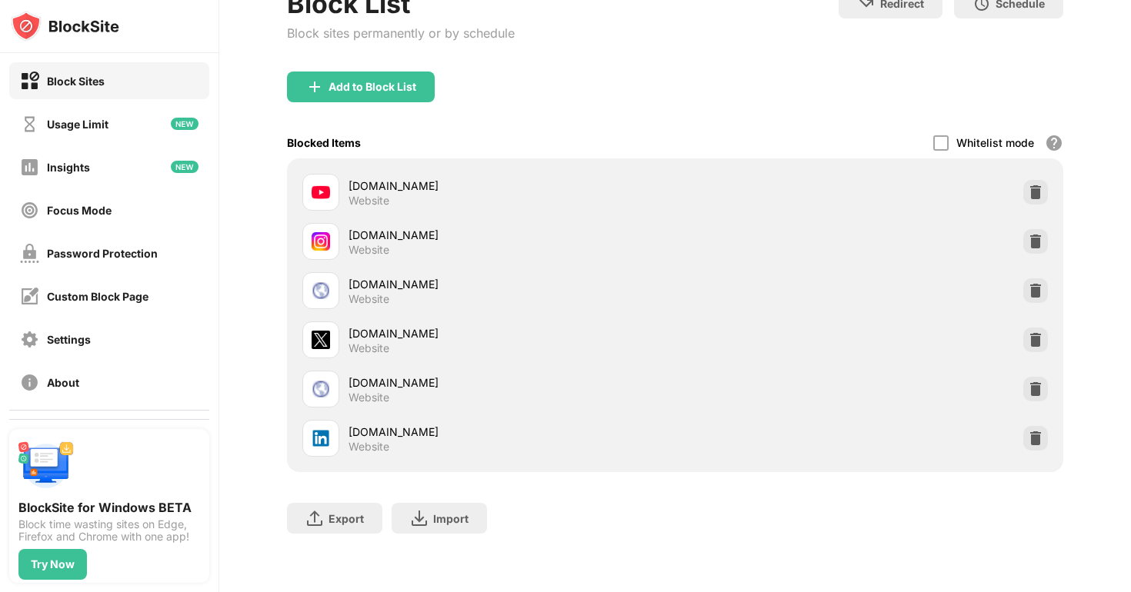
scroll to position [108, 0]
click at [353, 83] on div "Add to Block List" at bounding box center [372, 88] width 88 height 12
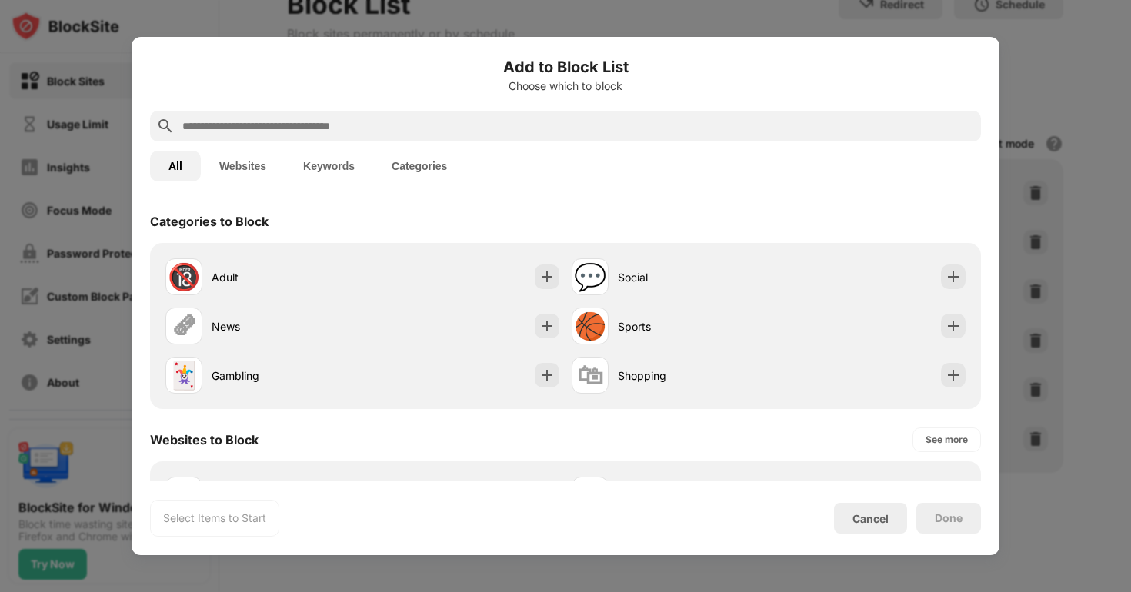
click at [270, 130] on input "text" at bounding box center [578, 126] width 794 height 18
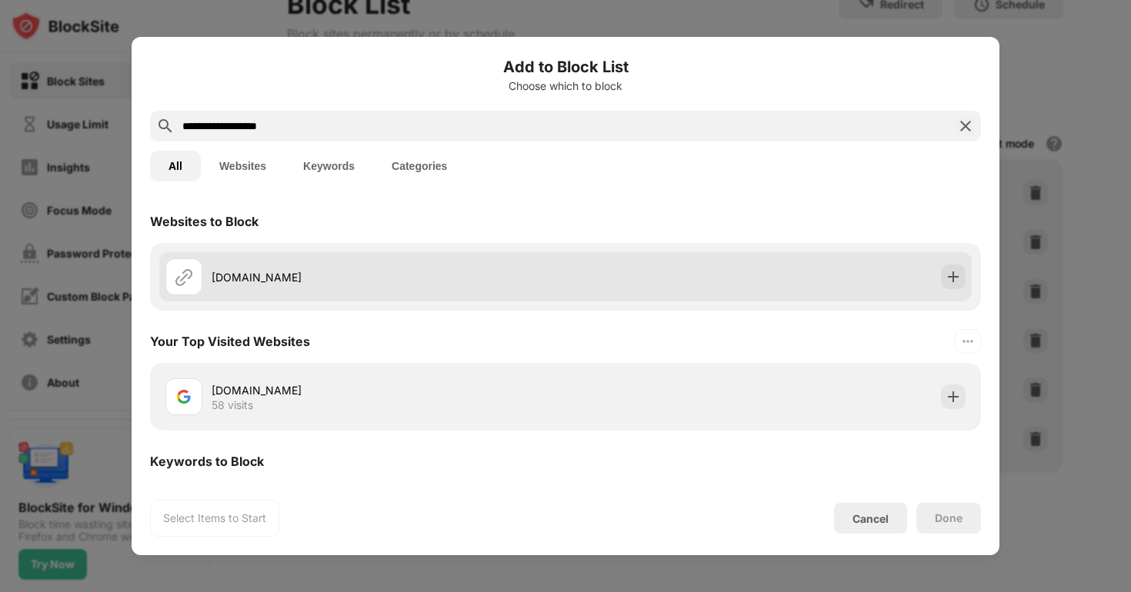
type input "**********"
click at [278, 289] on div "[DOMAIN_NAME]" at bounding box center [365, 276] width 400 height 37
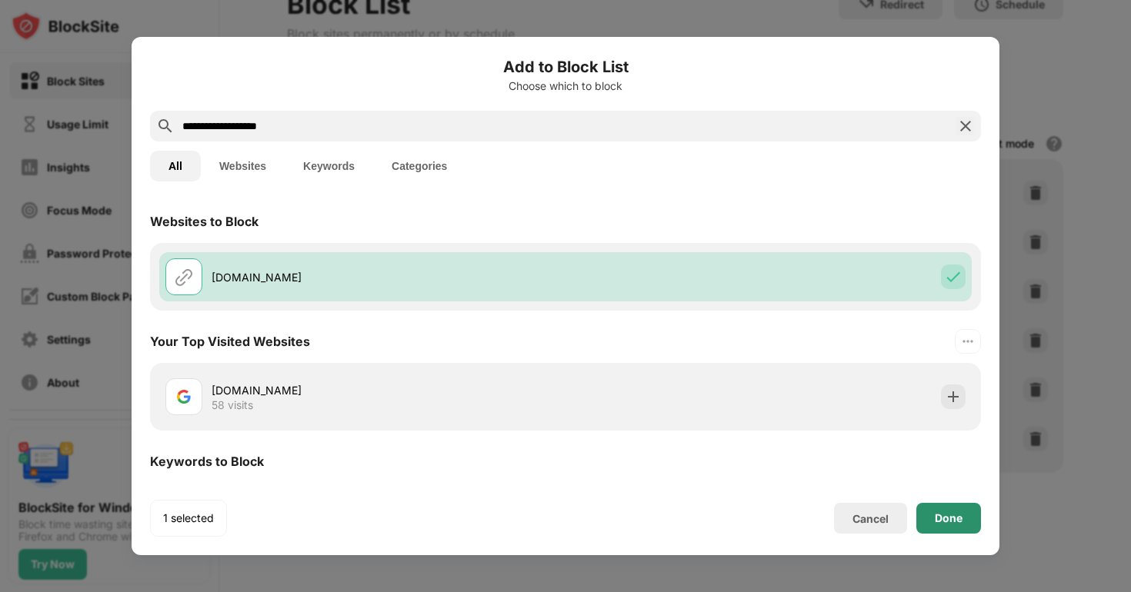
click at [934, 522] on div "Done" at bounding box center [948, 518] width 28 height 12
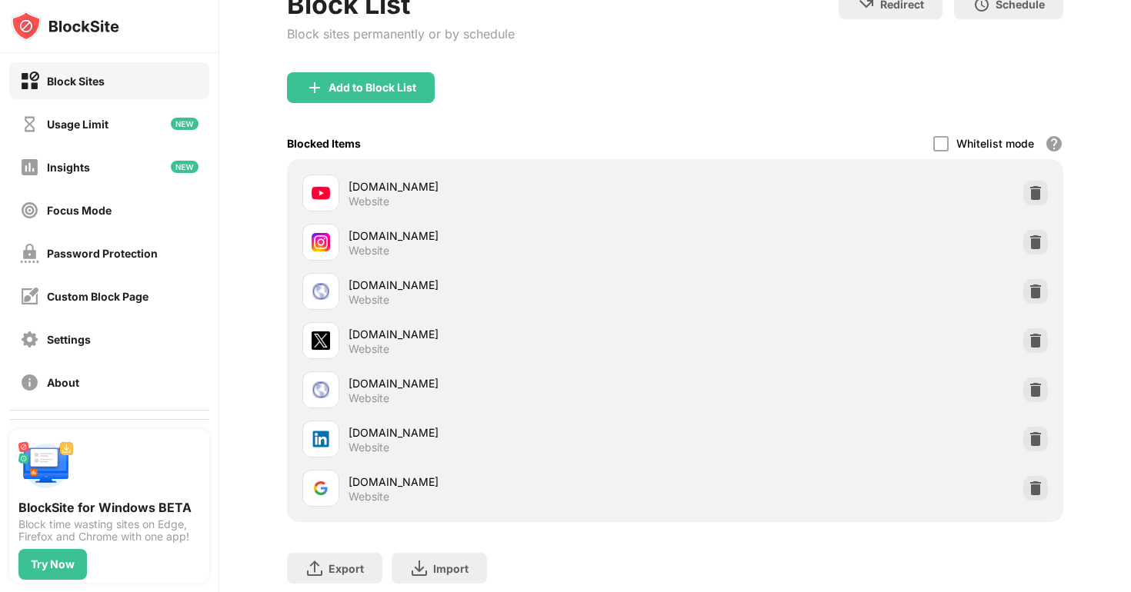
scroll to position [157, 0]
